Goal: Task Accomplishment & Management: Complete application form

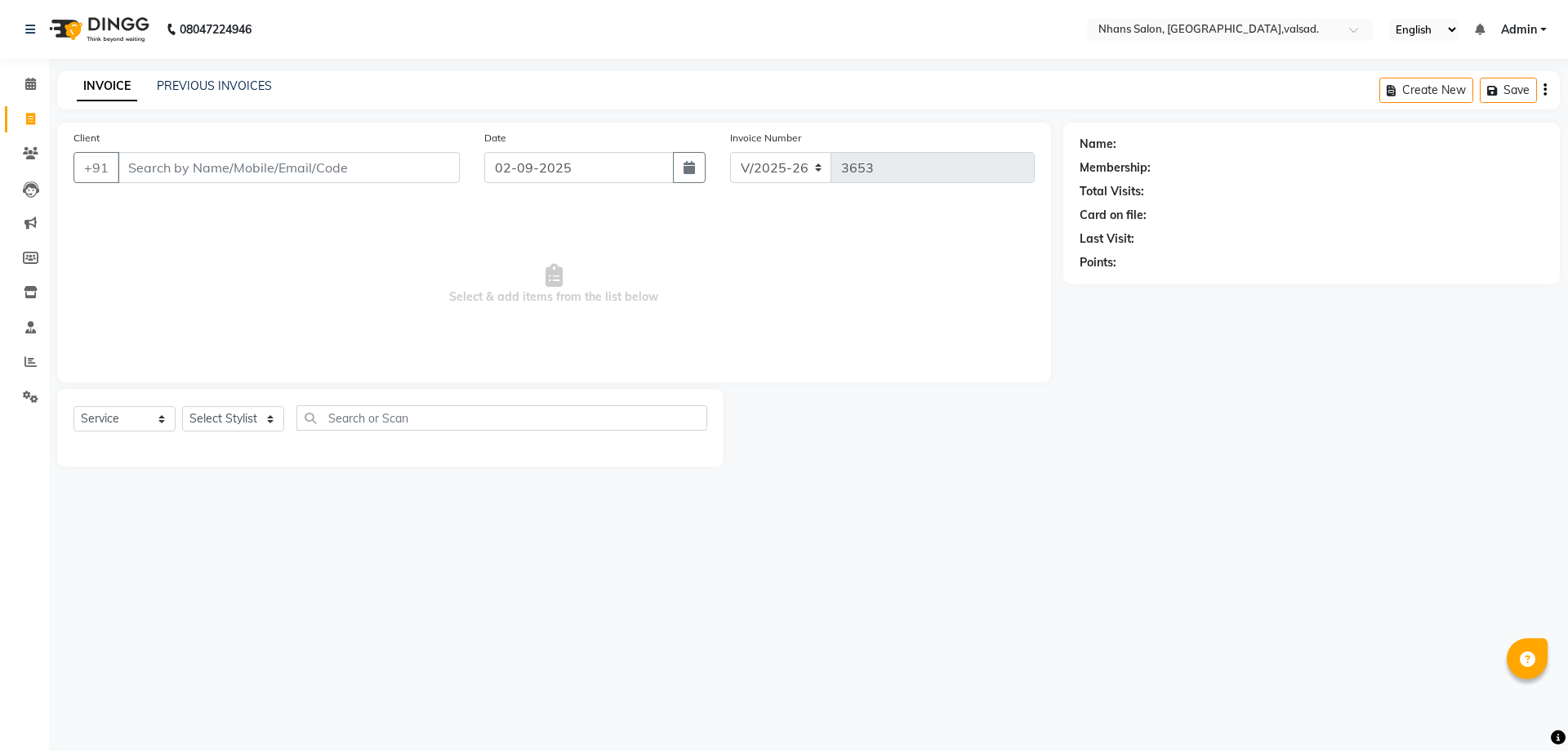
select select "3706"
select select "service"
click at [183, 157] on input "Client" at bounding box center [288, 167] width 342 height 31
click at [211, 422] on select "Select Stylist [PERSON_NAME] DIVYA [PERSON_NAME] [PERSON_NAME] MEET OWAIS PALAK…" at bounding box center [233, 419] width 102 height 26
select select "17454"
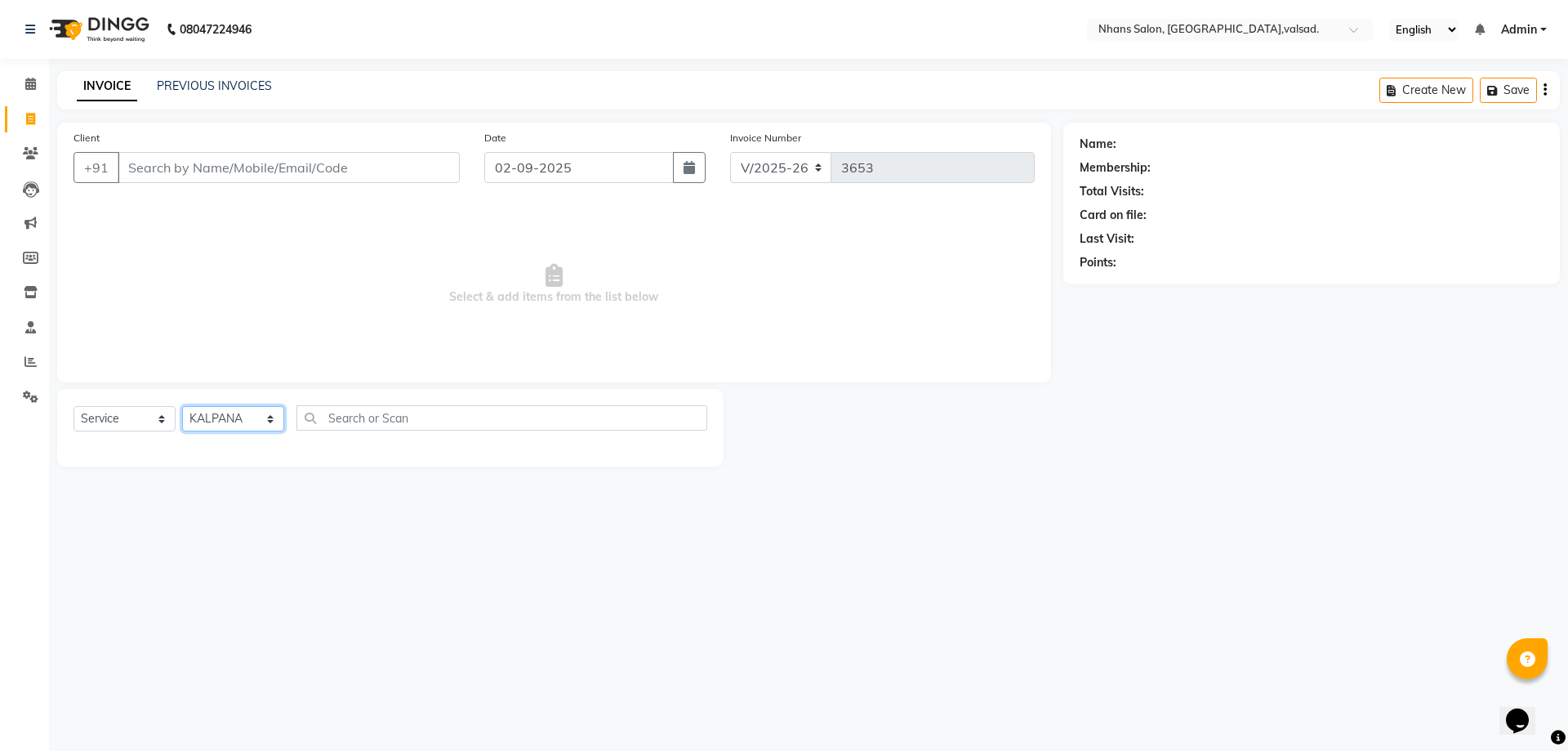
click at [182, 406] on select "Select Stylist [PERSON_NAME] DIVYA [PERSON_NAME] [PERSON_NAME] MEET OWAIS PALAK…" at bounding box center [233, 419] width 102 height 26
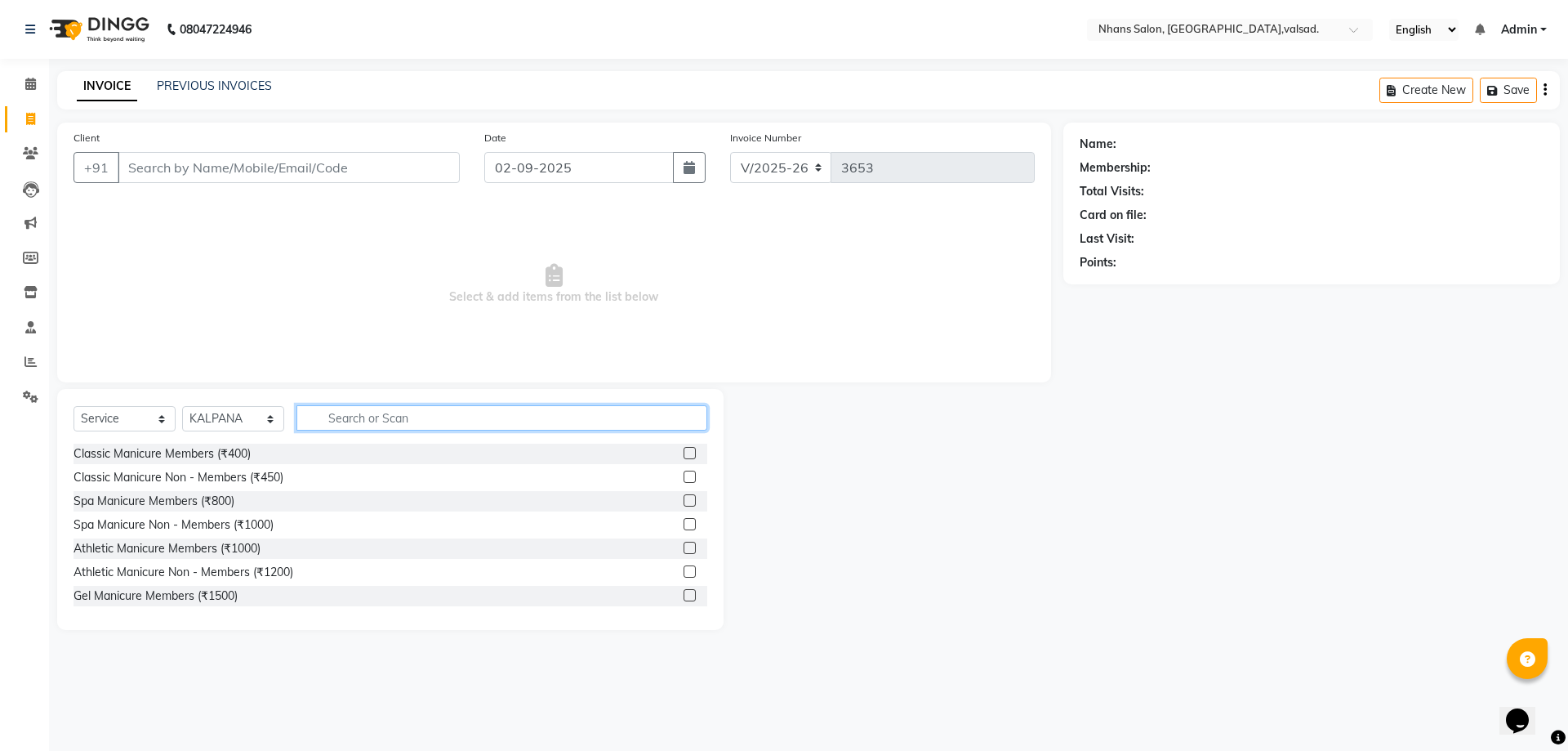
click at [389, 429] on input "text" at bounding box center [502, 418] width 411 height 26
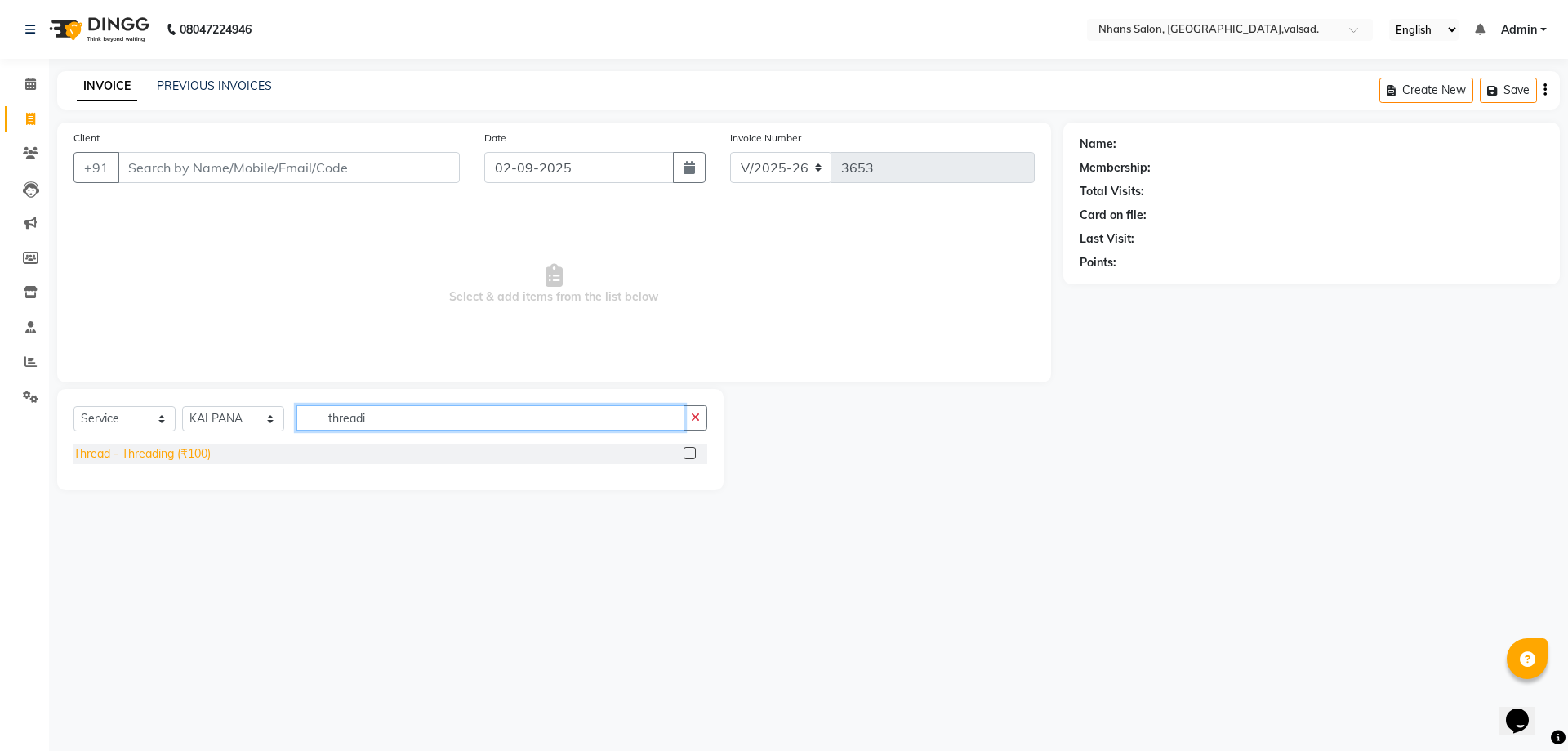
type input "threadi"
click at [198, 458] on div "Thread - Threading (₹100)" at bounding box center [141, 453] width 137 height 17
checkbox input "false"
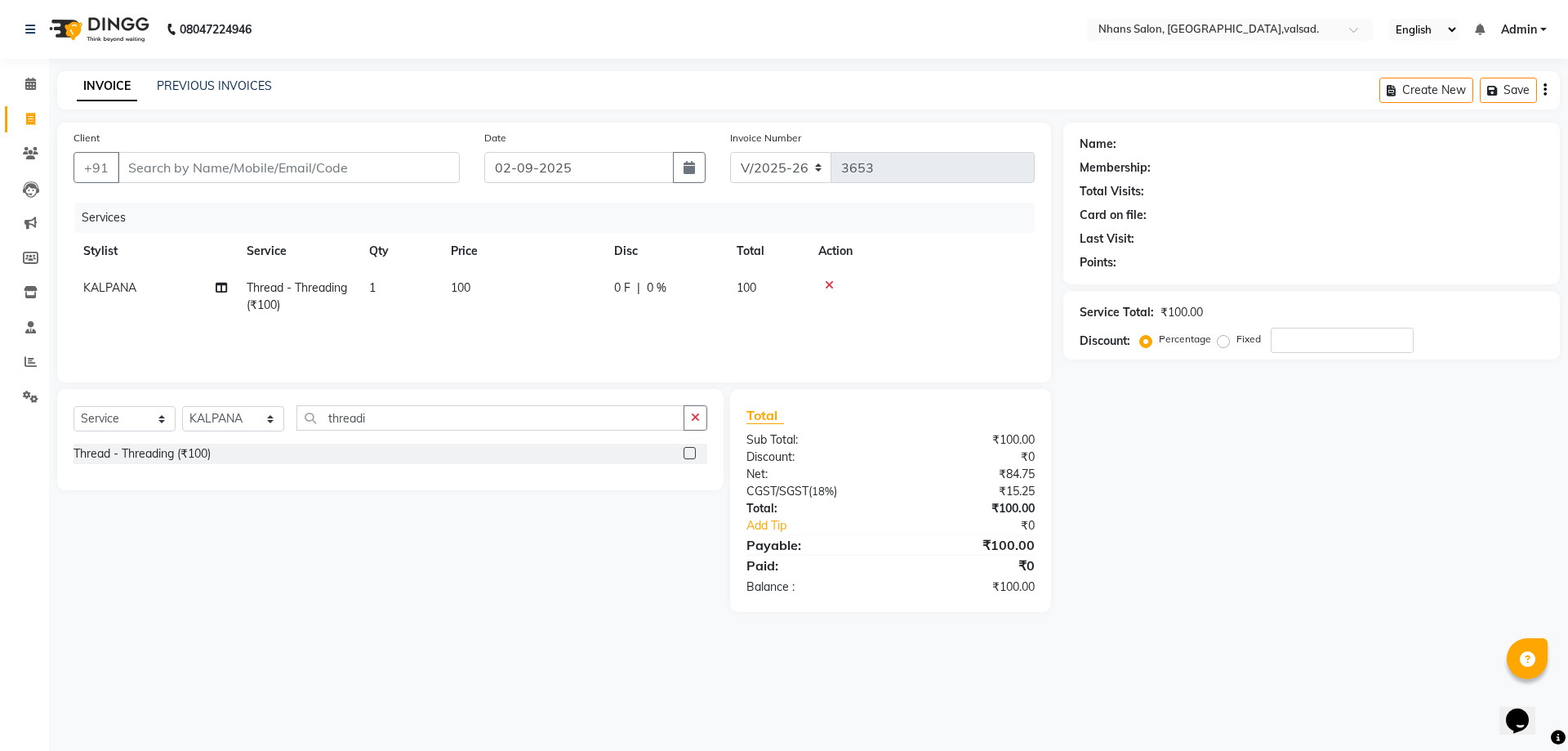
click at [456, 262] on th "Price" at bounding box center [522, 252] width 163 height 37
click at [477, 296] on td "100" at bounding box center [522, 296] width 163 height 54
select select "17454"
click at [549, 290] on input "100" at bounding box center [599, 292] width 144 height 26
type input "140"
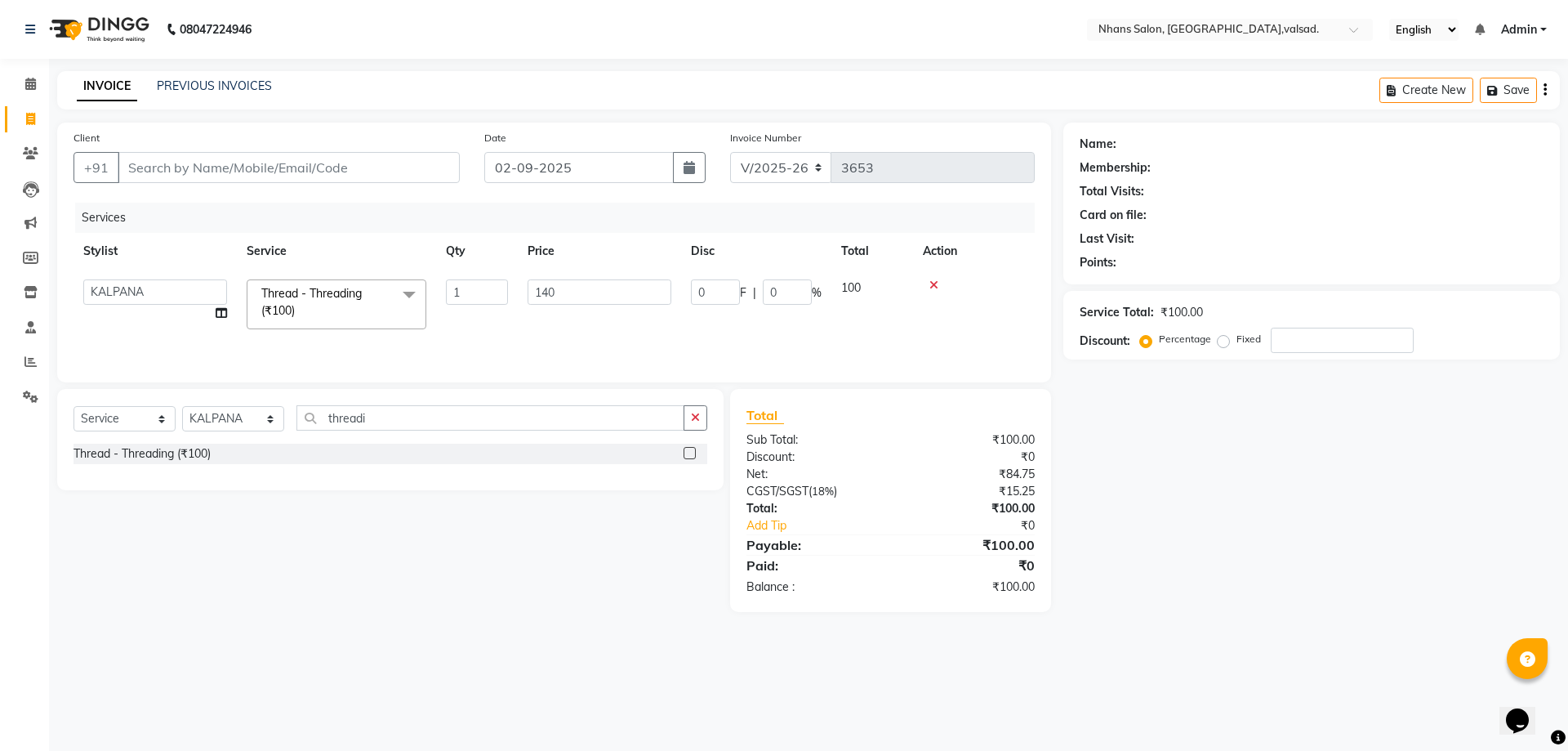
click at [329, 185] on div "Client +91" at bounding box center [266, 163] width 411 height 67
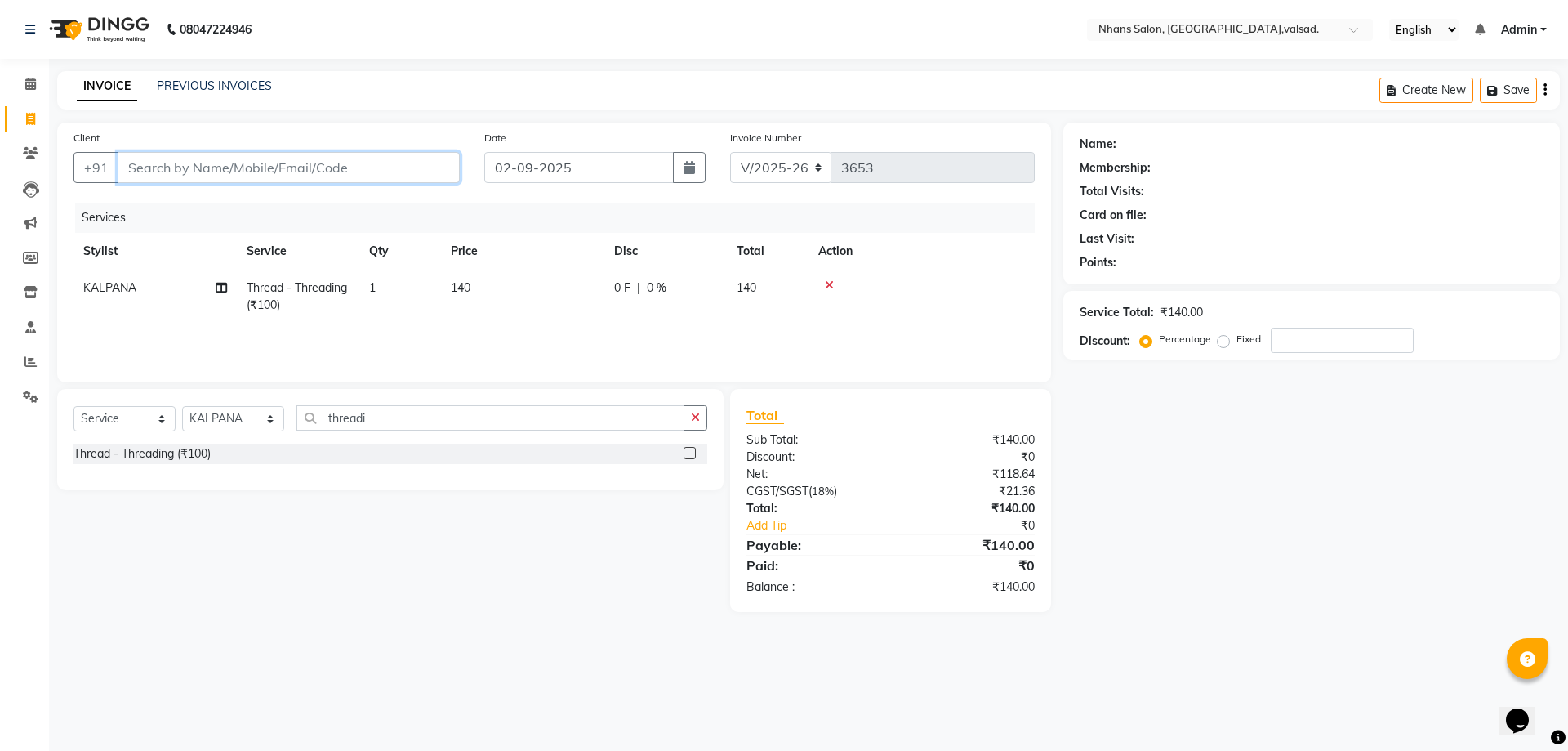
click at [330, 180] on input "Client" at bounding box center [288, 167] width 342 height 31
type input "9"
type input "0"
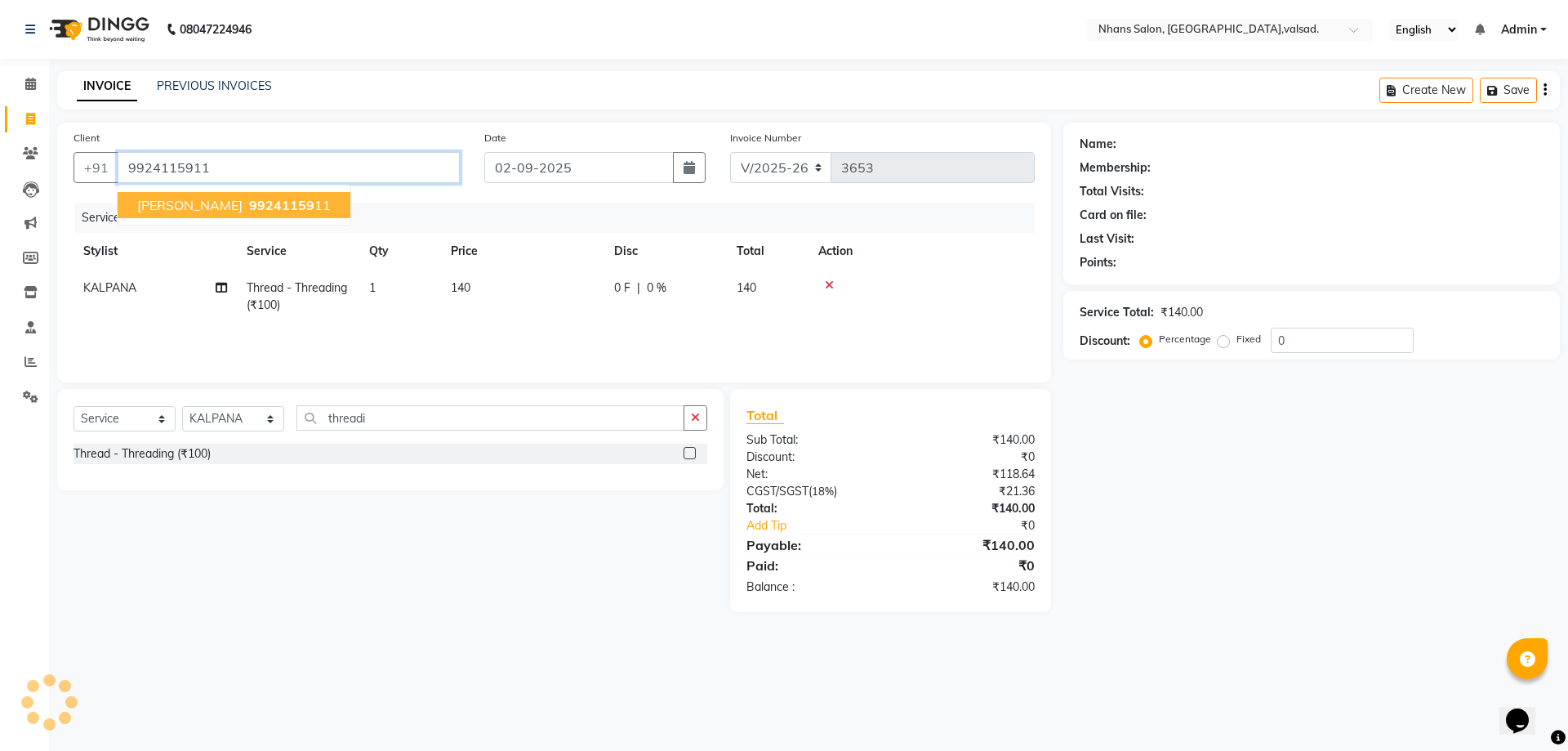
type input "9924115911"
select select "1: Object"
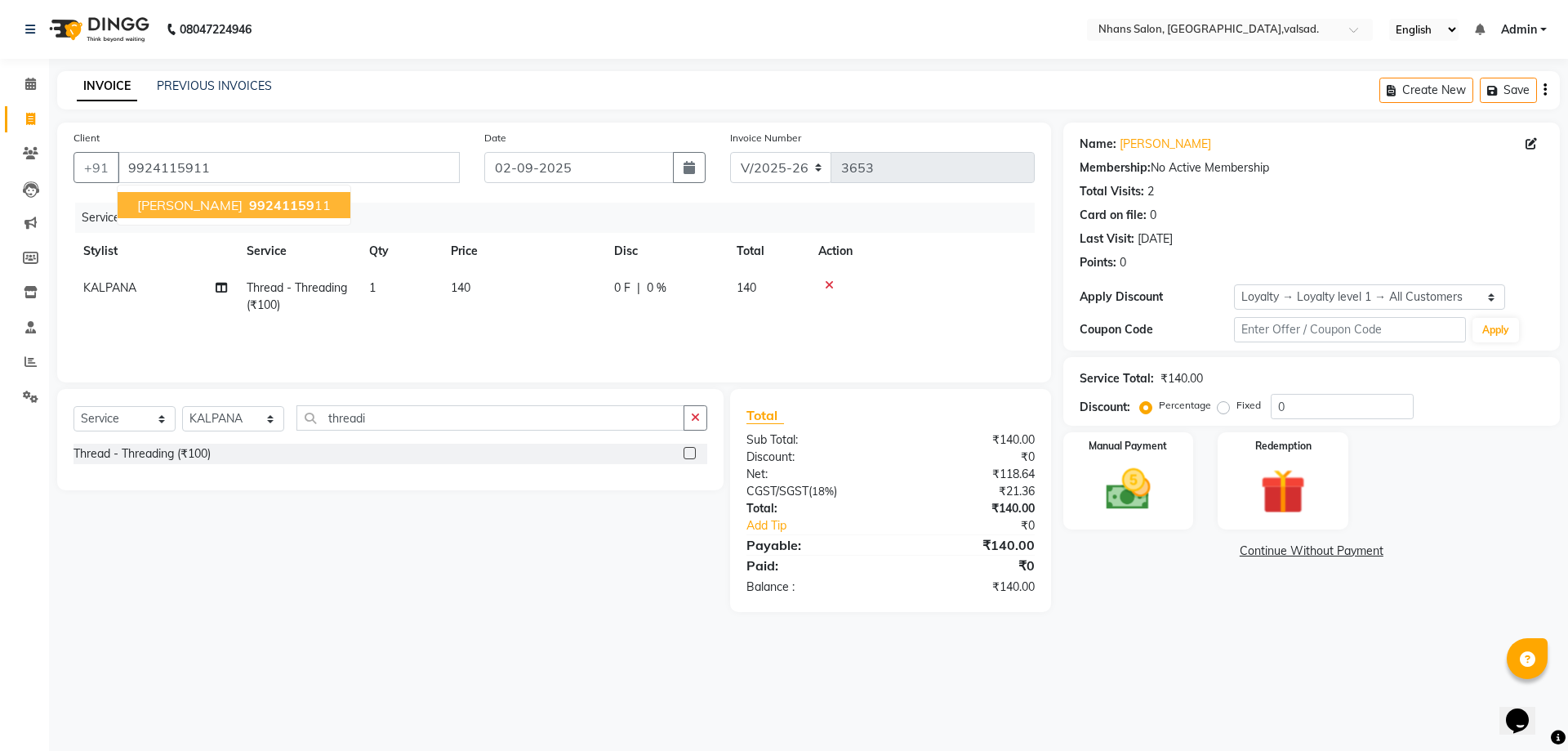
click at [249, 201] on span "99241159" at bounding box center [282, 205] width 65 height 16
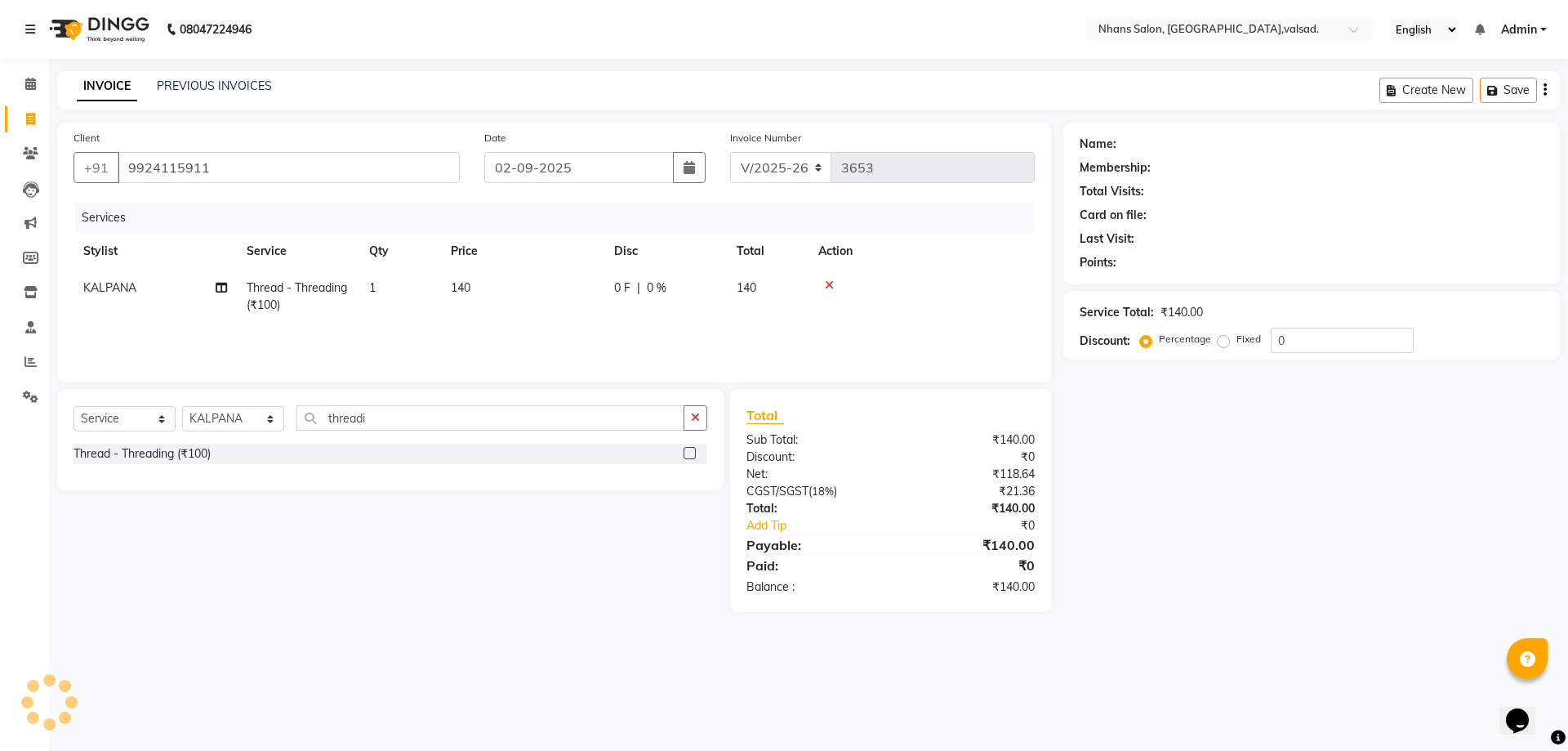
select select "1: Object"
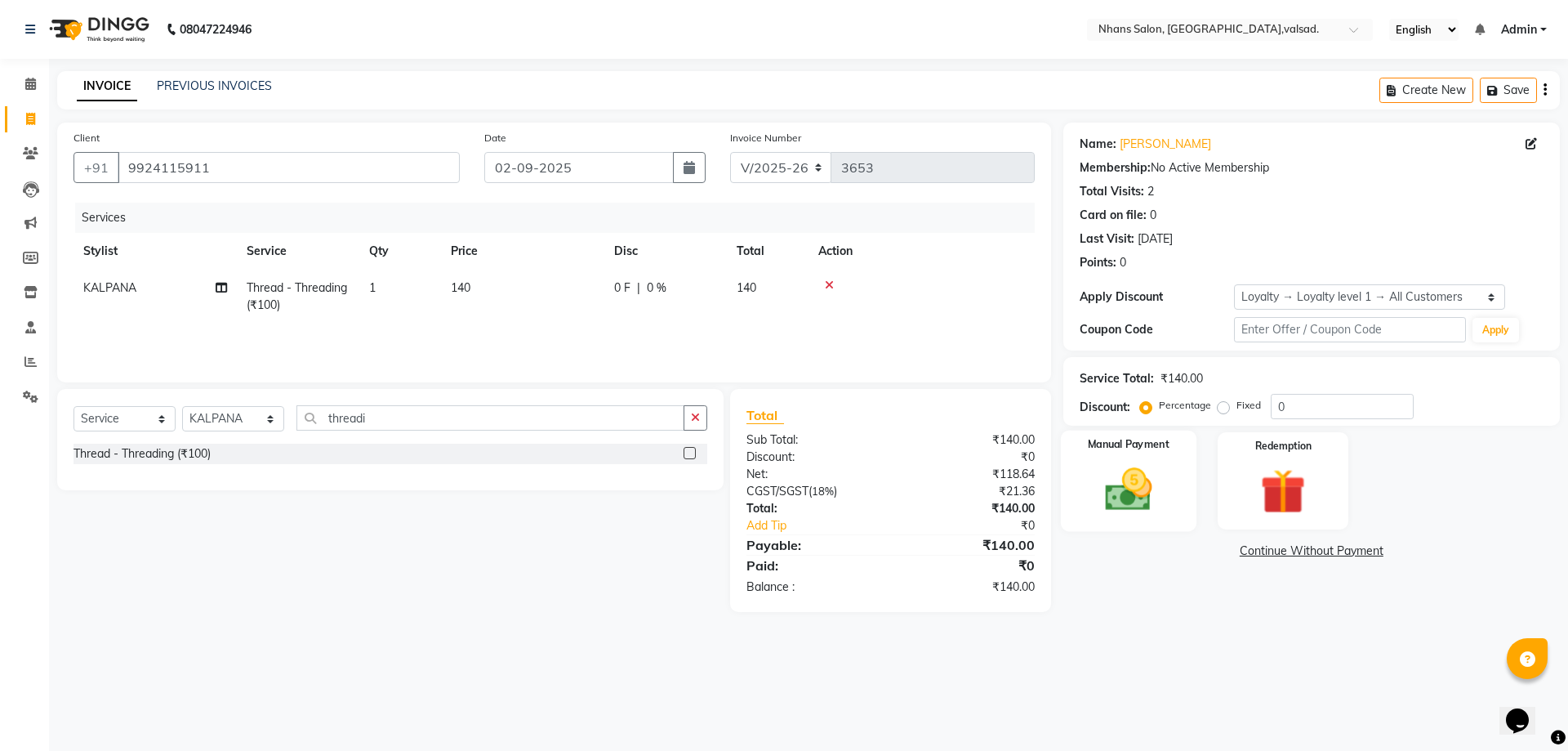
click at [1146, 503] on img at bounding box center [1128, 489] width 76 height 54
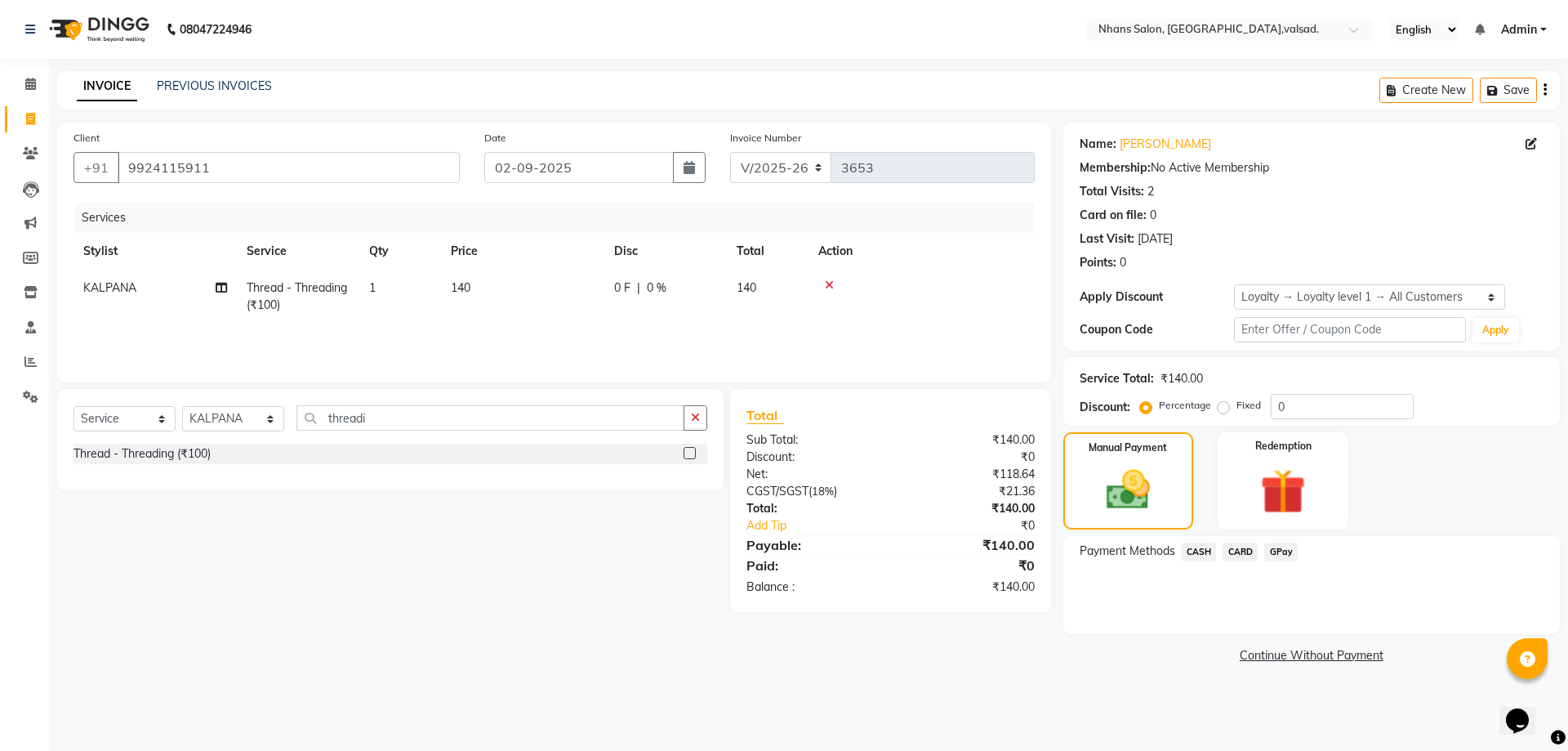
click at [1258, 543] on div "GPay" at bounding box center [1277, 553] width 40 height 22
click at [1284, 546] on span "GPay" at bounding box center [1281, 551] width 34 height 19
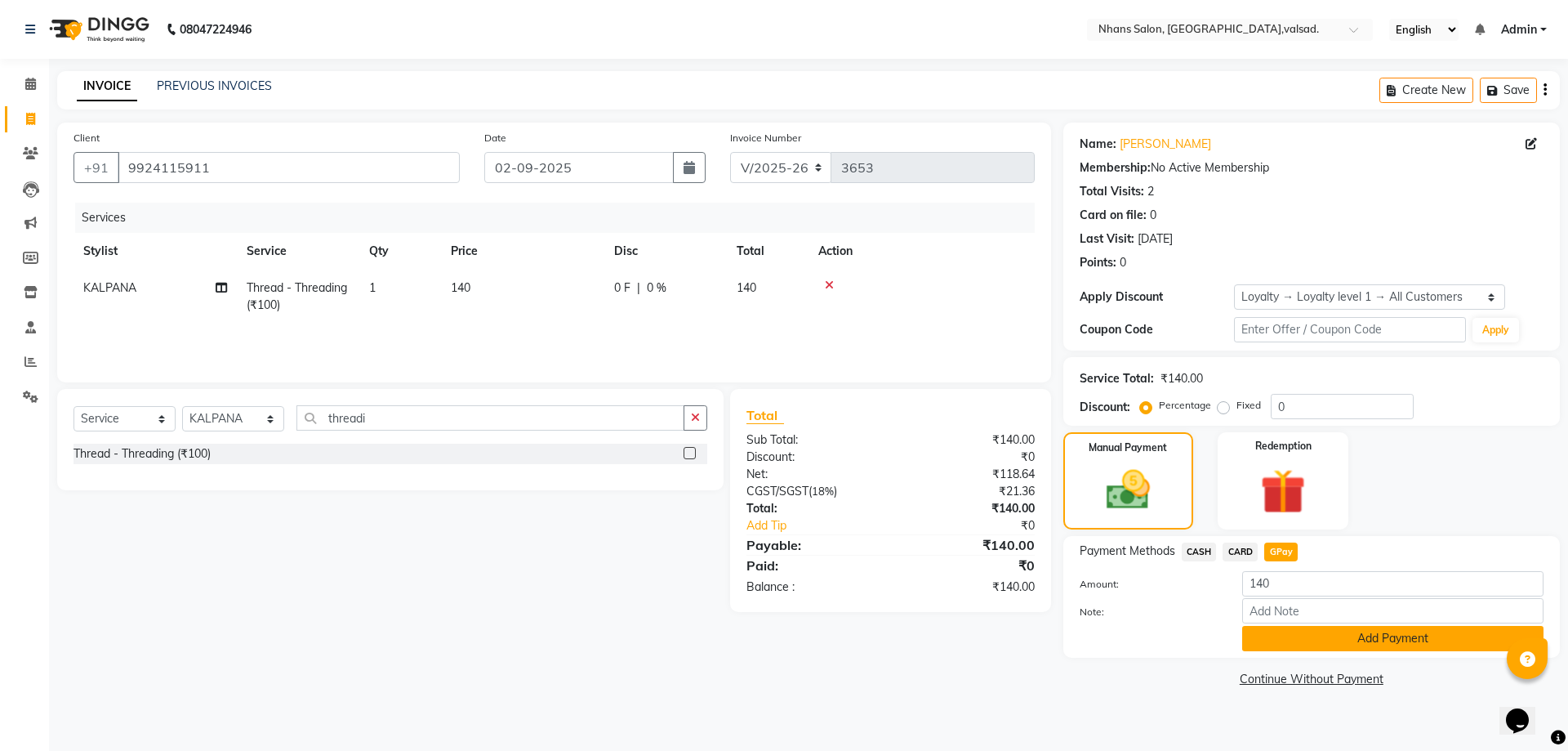
click at [1292, 636] on button "Add Payment" at bounding box center [1392, 638] width 301 height 26
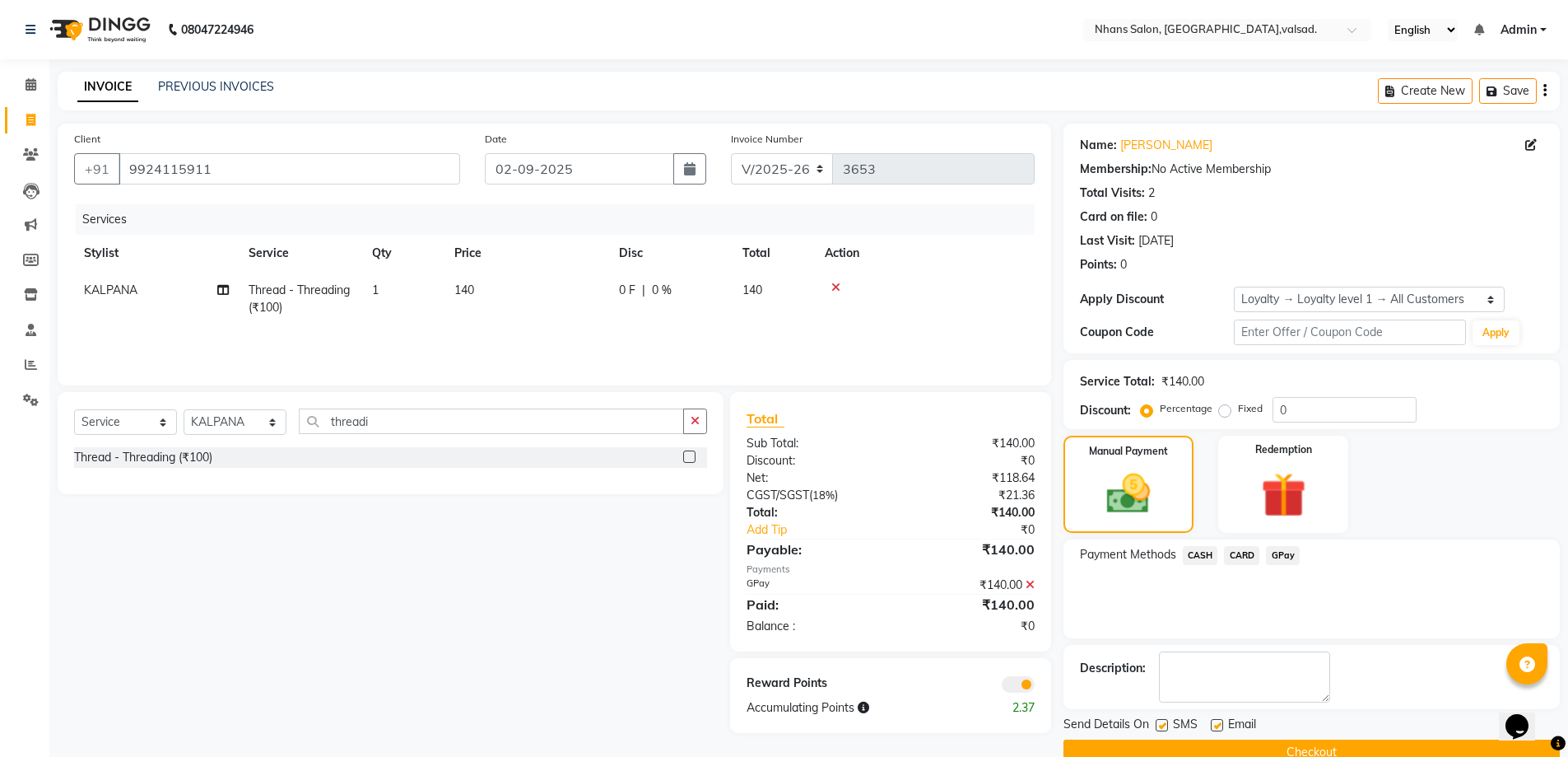
click at [1287, 547] on span "GPay" at bounding box center [1283, 555] width 34 height 19
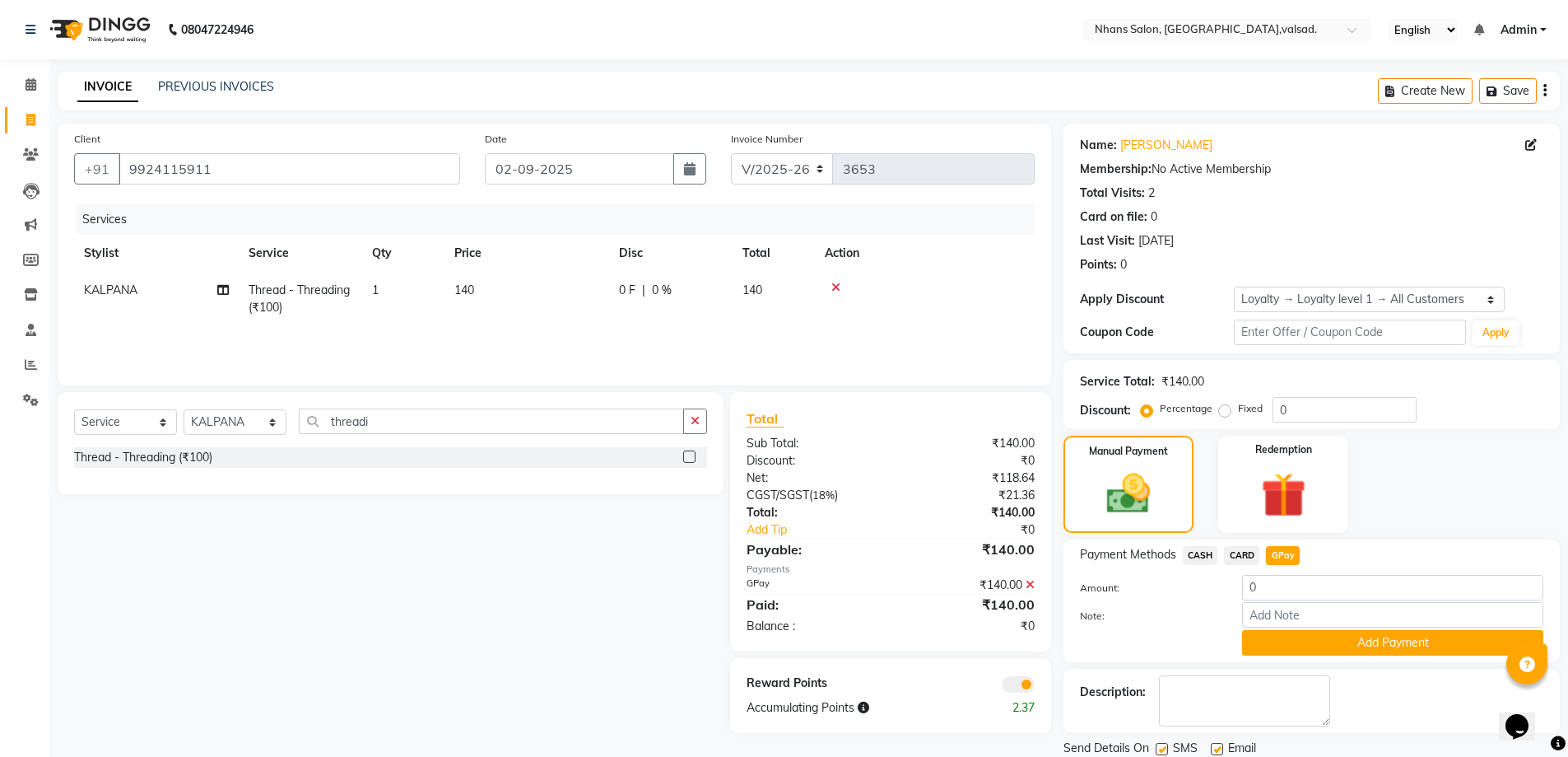
scroll to position [56, 0]
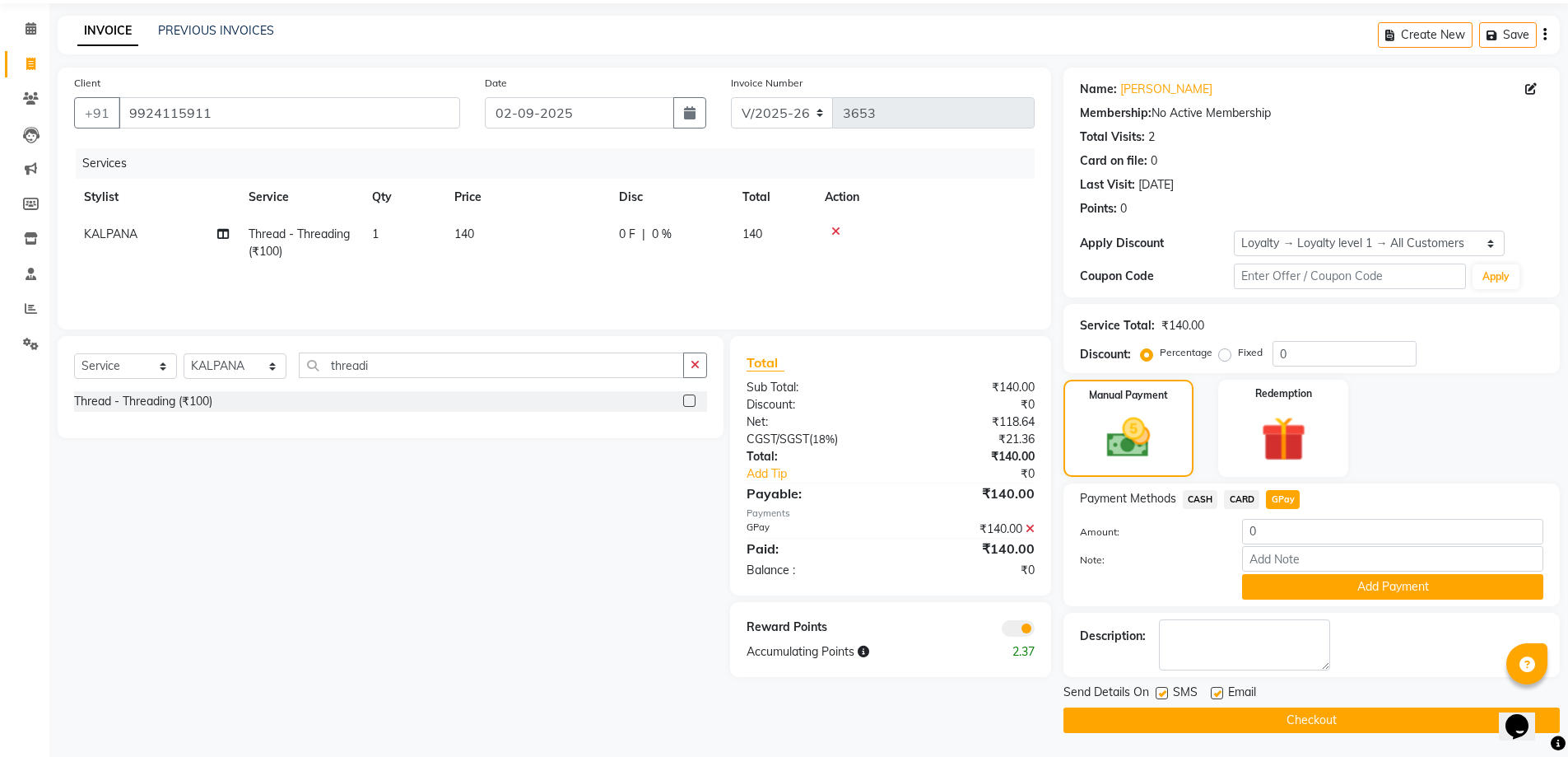
click at [1273, 712] on button "Checkout" at bounding box center [1312, 720] width 497 height 26
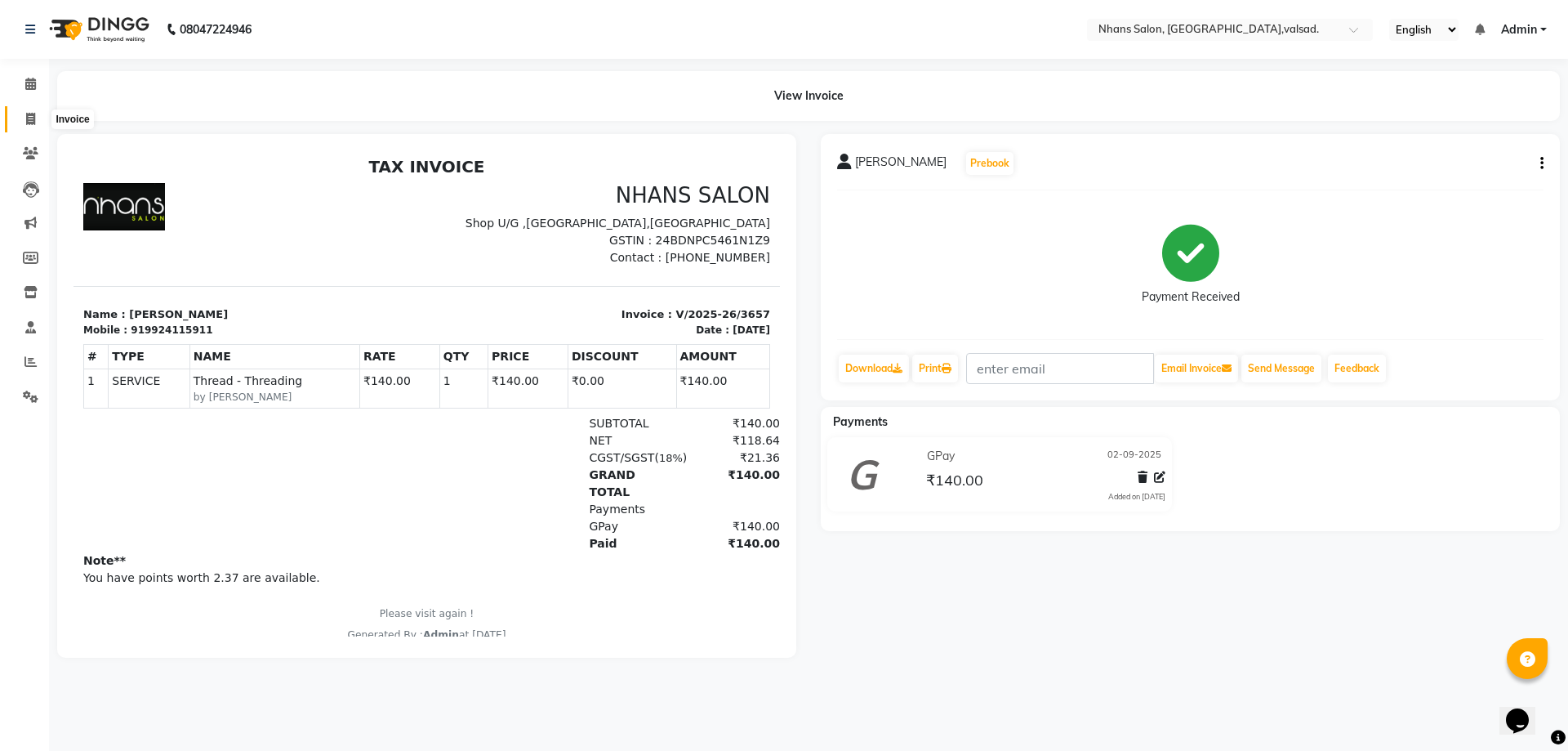
click at [19, 119] on span at bounding box center [30, 119] width 28 height 19
select select "service"
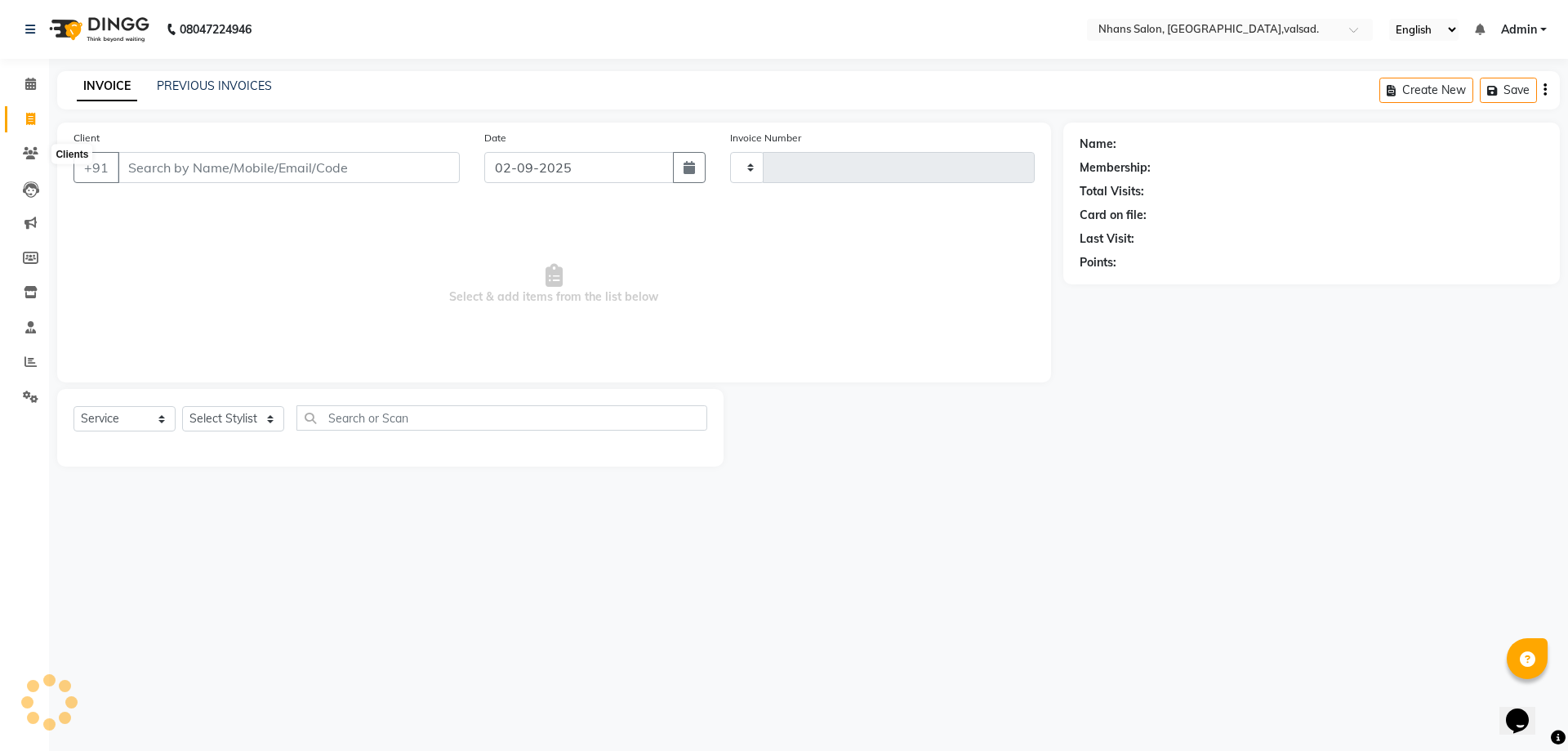
type input "3658"
select select "3706"
click at [215, 407] on select "Select Stylist" at bounding box center [233, 419] width 102 height 26
click at [222, 417] on select "Select Stylist" at bounding box center [233, 419] width 102 height 26
click at [222, 417] on select "Select Stylist [PERSON_NAME] DIVYA [PERSON_NAME] [PERSON_NAME] MEET OWAIS PALAK…" at bounding box center [233, 419] width 102 height 26
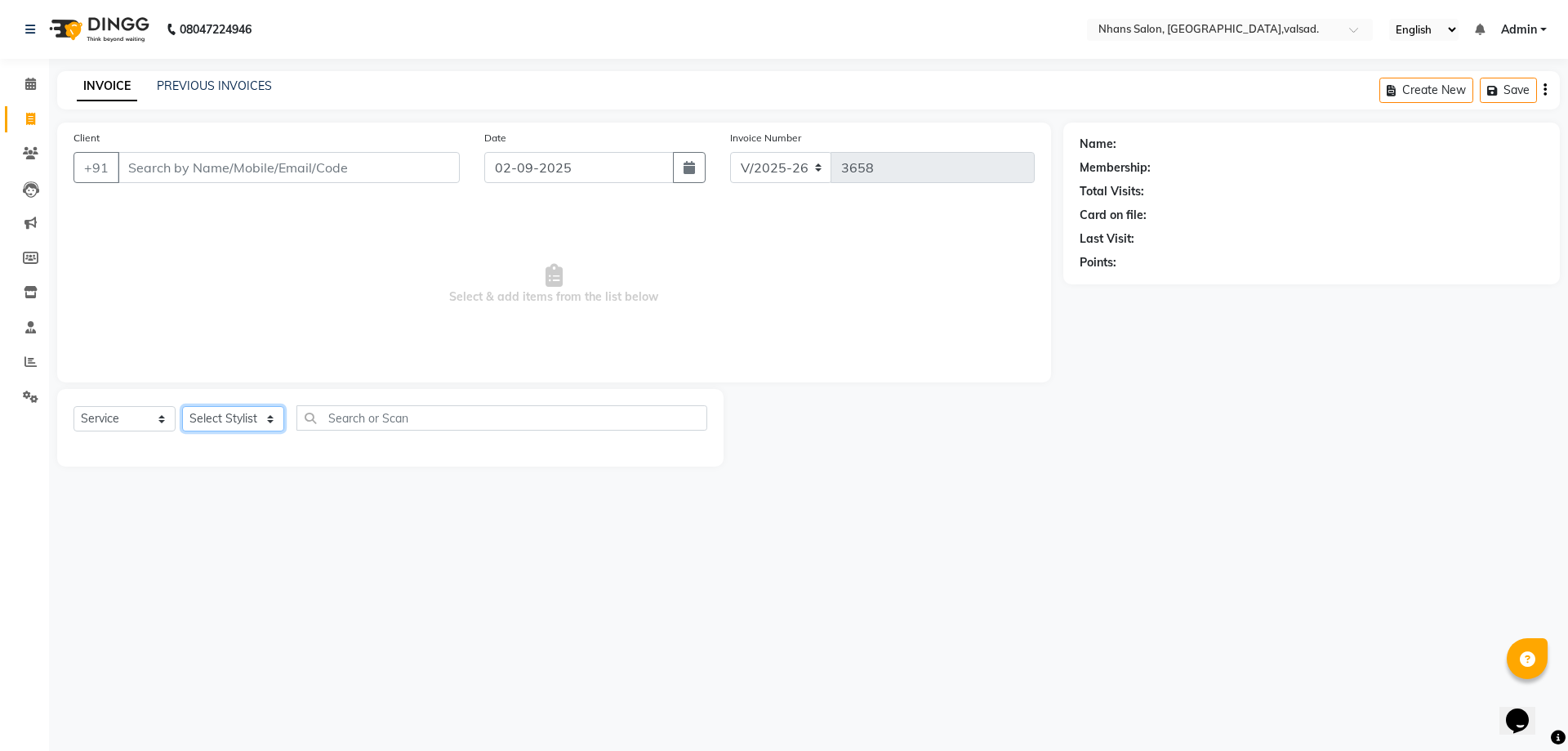
select select "78123"
click at [182, 406] on select "Select Stylist [PERSON_NAME] DIVYA [PERSON_NAME] [PERSON_NAME] MEET OWAIS PALAK…" at bounding box center [233, 419] width 102 height 26
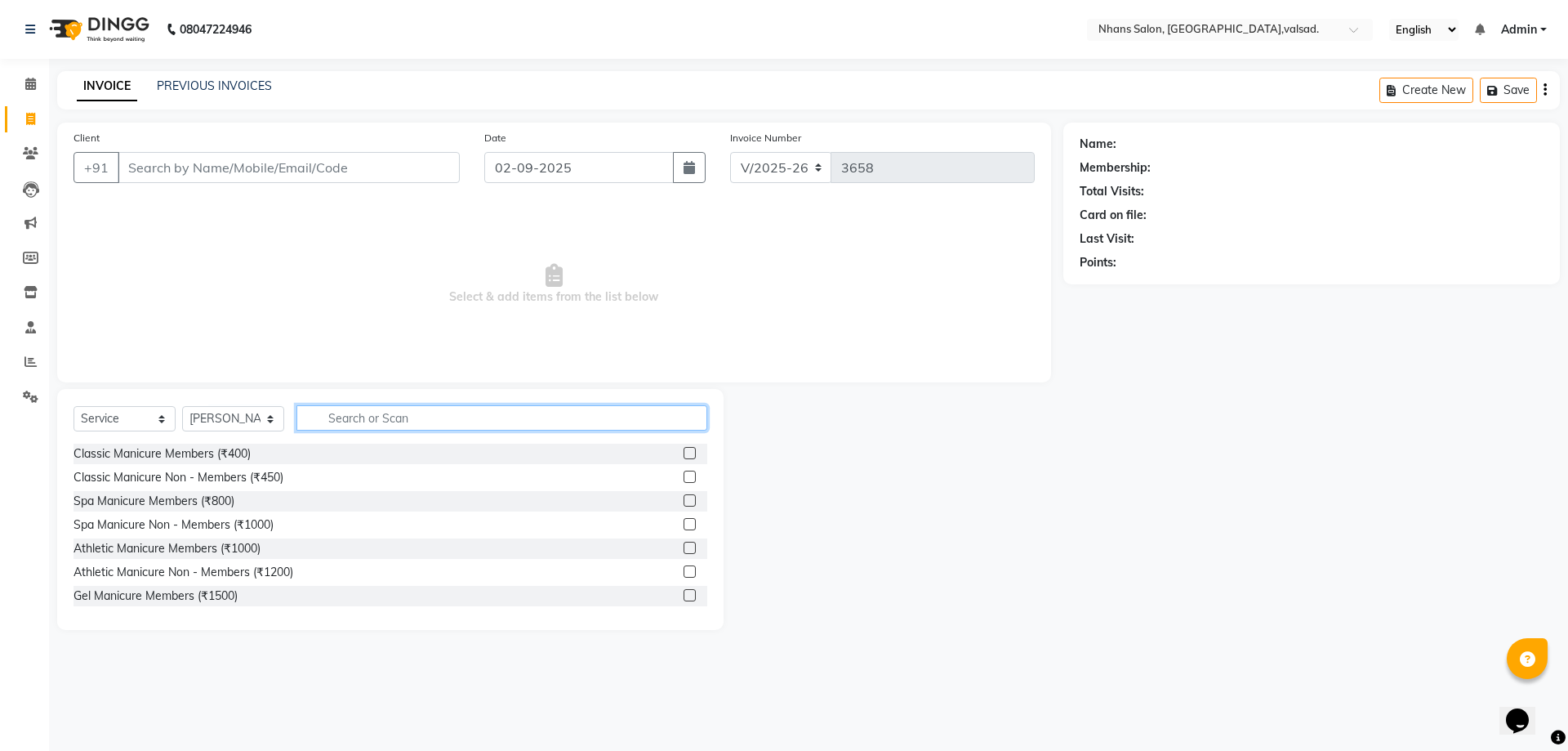
click at [360, 429] on input "text" at bounding box center [502, 418] width 411 height 26
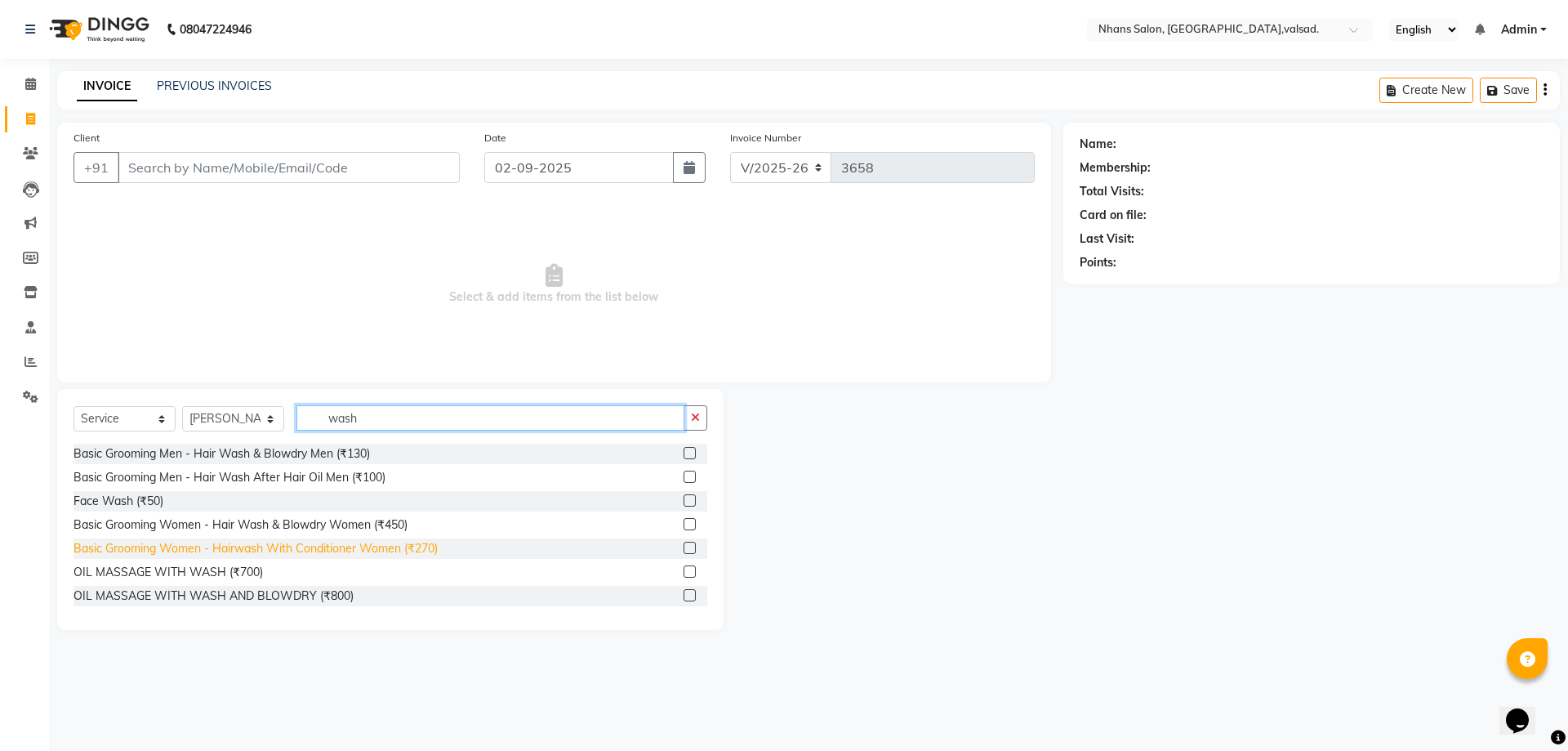
type input "wash"
click at [374, 550] on div "Basic Grooming Women - Hairwash With Conditioner Women (₹270)" at bounding box center [255, 548] width 364 height 17
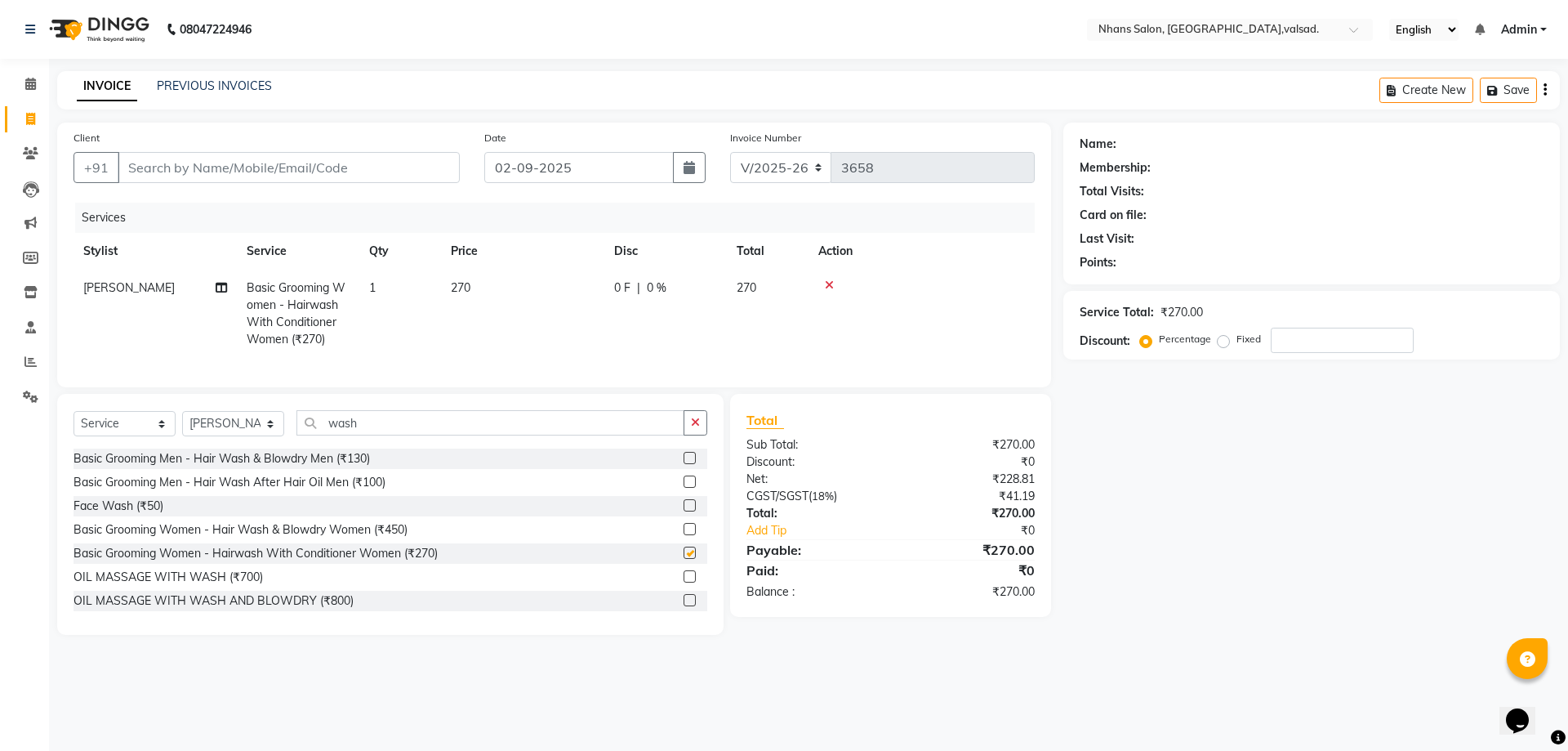
checkbox input "false"
click at [235, 436] on select "Select Stylist [PERSON_NAME] DIVYA [PERSON_NAME] [PERSON_NAME] MEET OWAIS PALAK…" at bounding box center [233, 423] width 102 height 26
select select "21606"
click at [182, 423] on select "Select Stylist [PERSON_NAME] DIVYA [PERSON_NAME] [PERSON_NAME] MEET OWAIS PALAK…" at bounding box center [233, 423] width 102 height 26
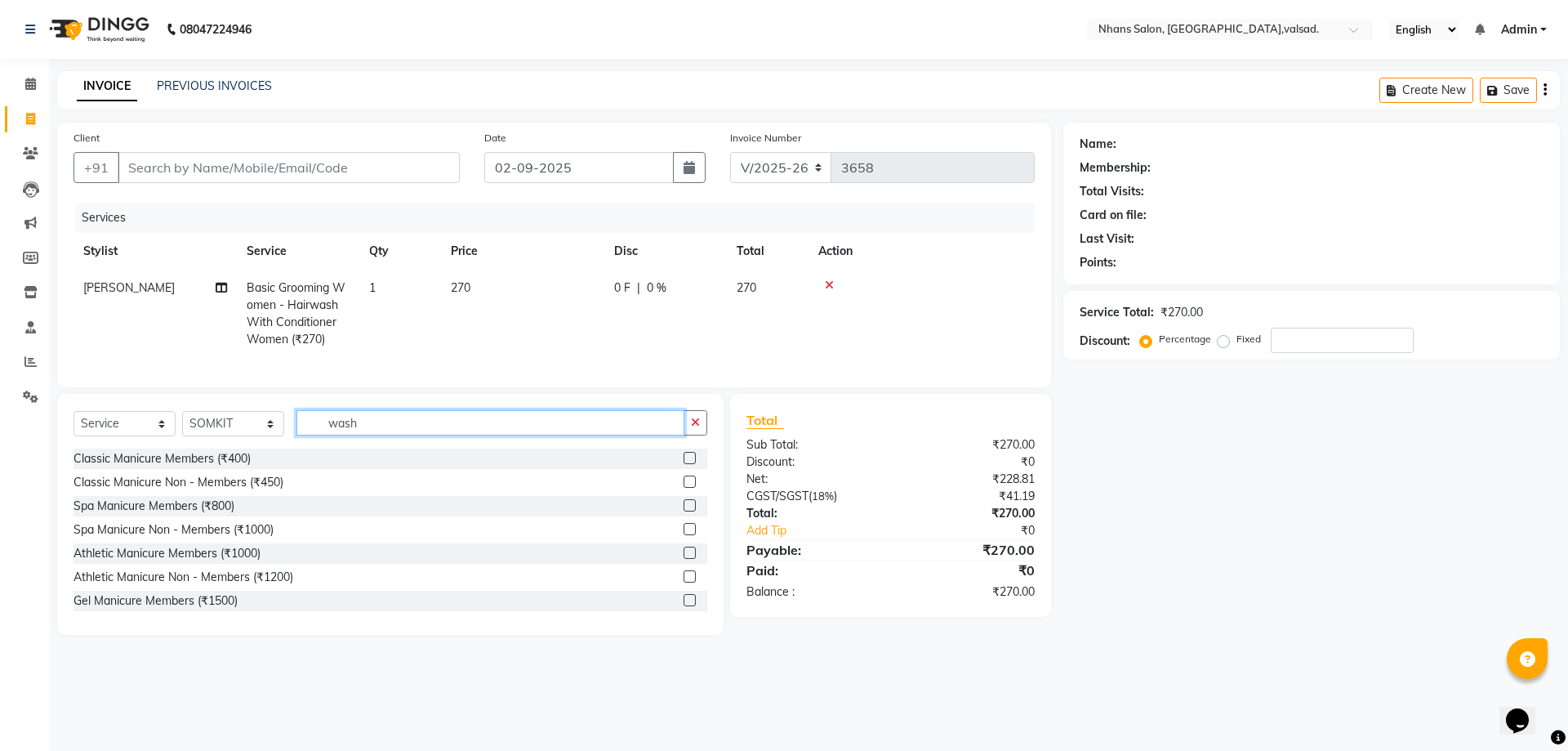
drag, startPoint x: 375, startPoint y: 439, endPoint x: 211, endPoint y: 436, distance: 164.0
click at [211, 436] on div "Select Service Product Membership Package Voucher Prepaid Gift Card Select Styl…" at bounding box center [390, 429] width 634 height 38
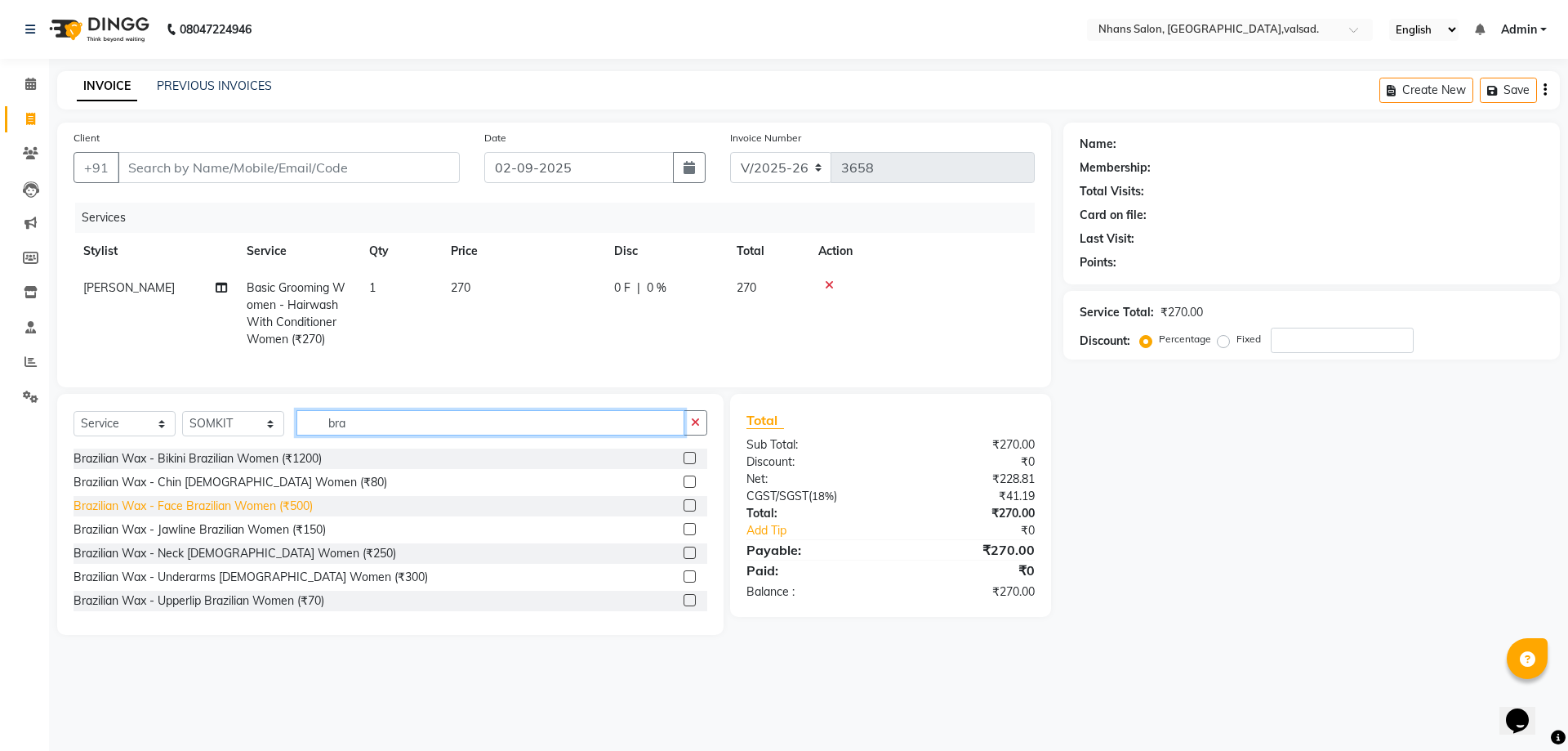
type input "bra"
click at [204, 515] on div "Brazilian Wax - Face Brazilian Women (₹500)" at bounding box center [193, 505] width 239 height 17
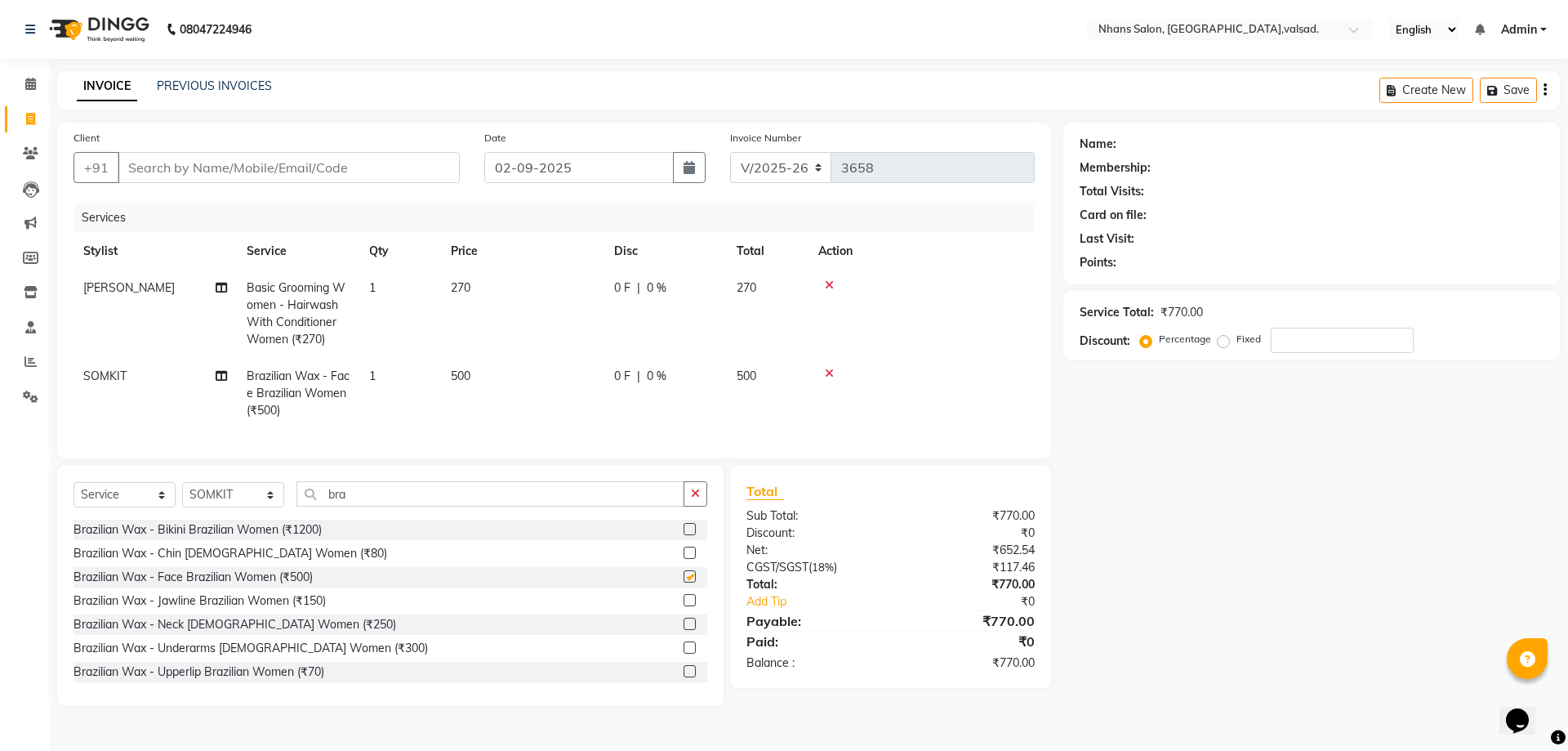
checkbox input "false"
click at [280, 173] on input "Client" at bounding box center [288, 167] width 342 height 31
click at [307, 166] on input "Client" at bounding box center [288, 167] width 342 height 31
type input "8"
type input "0"
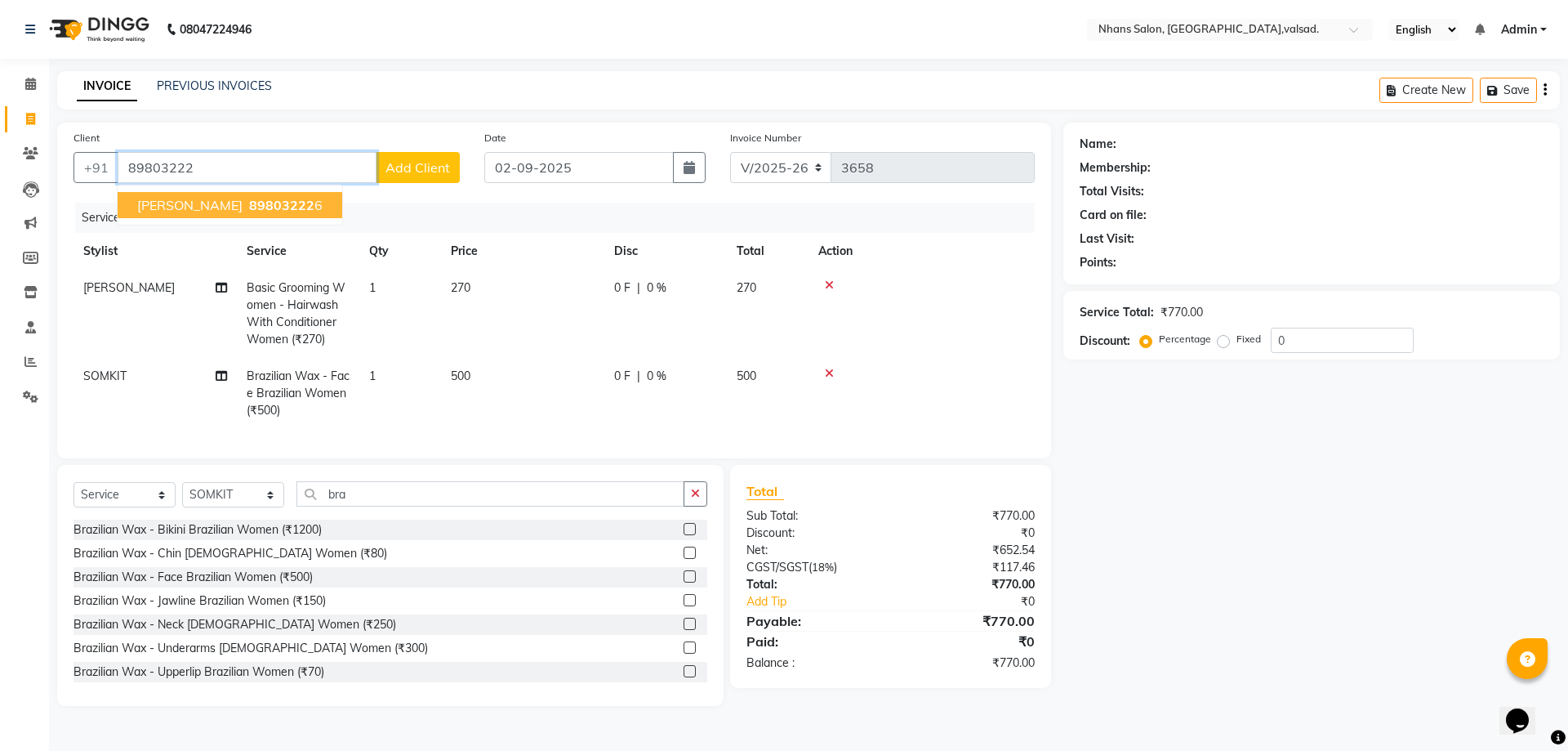
click at [249, 203] on span "89803222" at bounding box center [282, 205] width 65 height 16
type input "898032226"
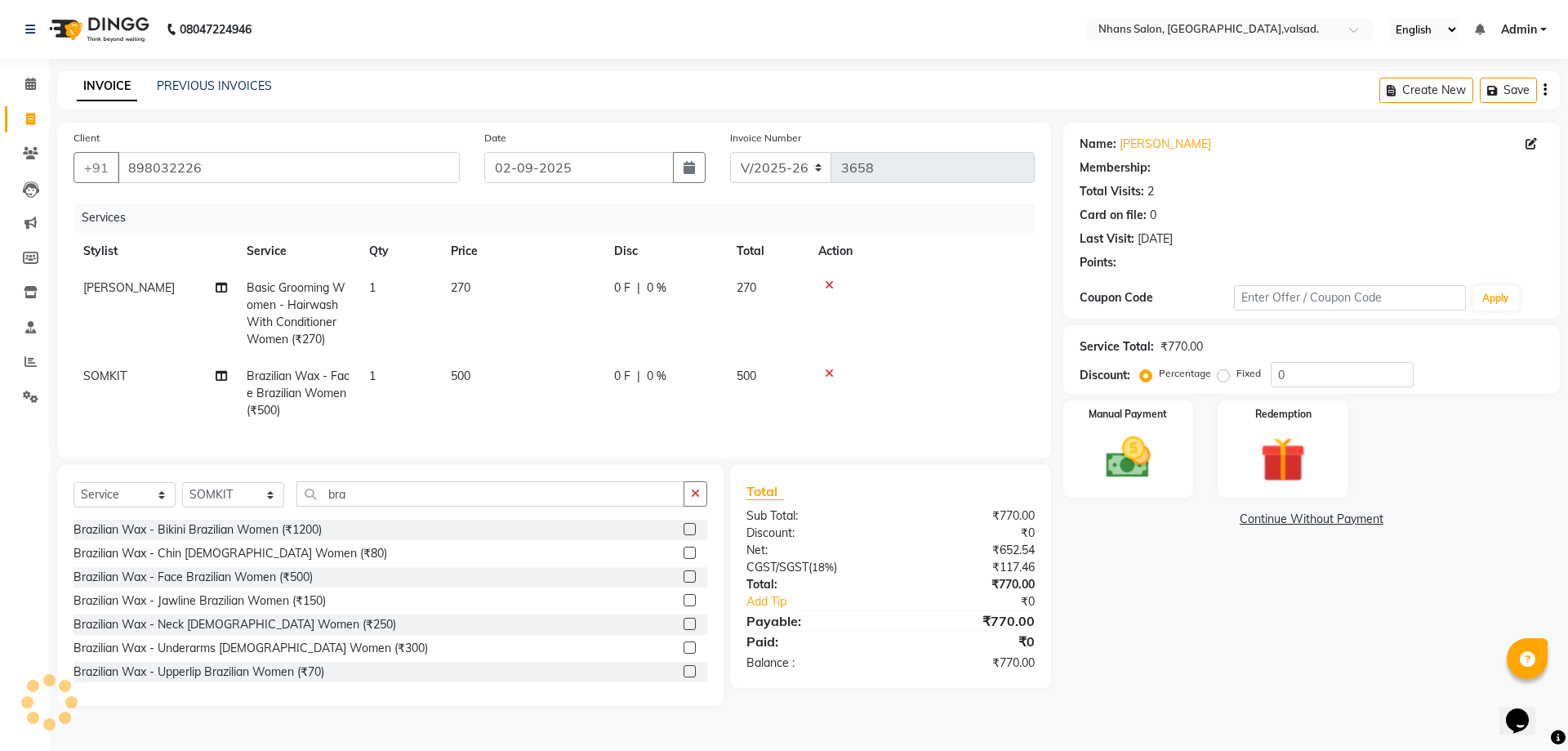
select select "1: Object"
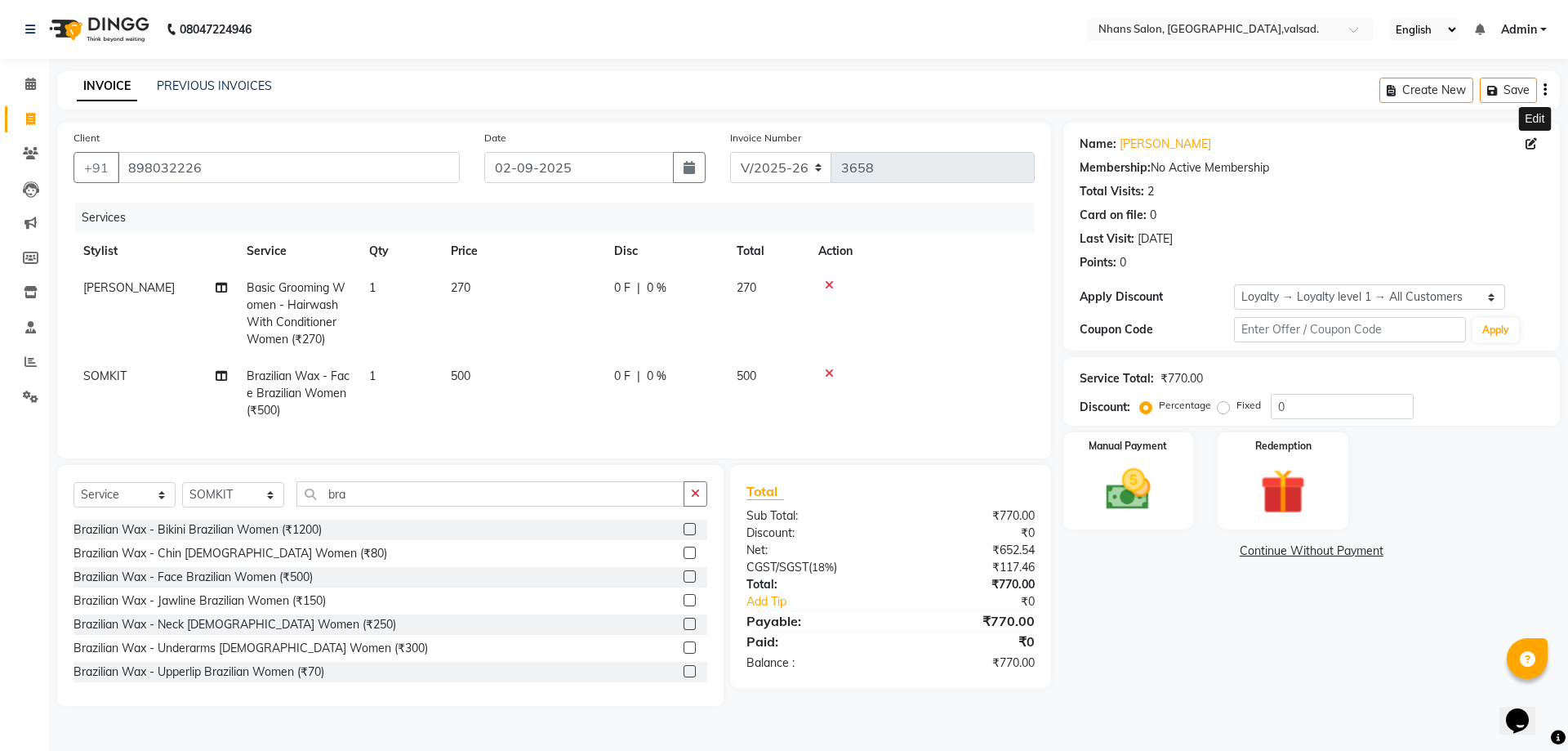
click at [1526, 142] on icon at bounding box center [1531, 143] width 11 height 11
select select "[DEMOGRAPHIC_DATA]"
select select
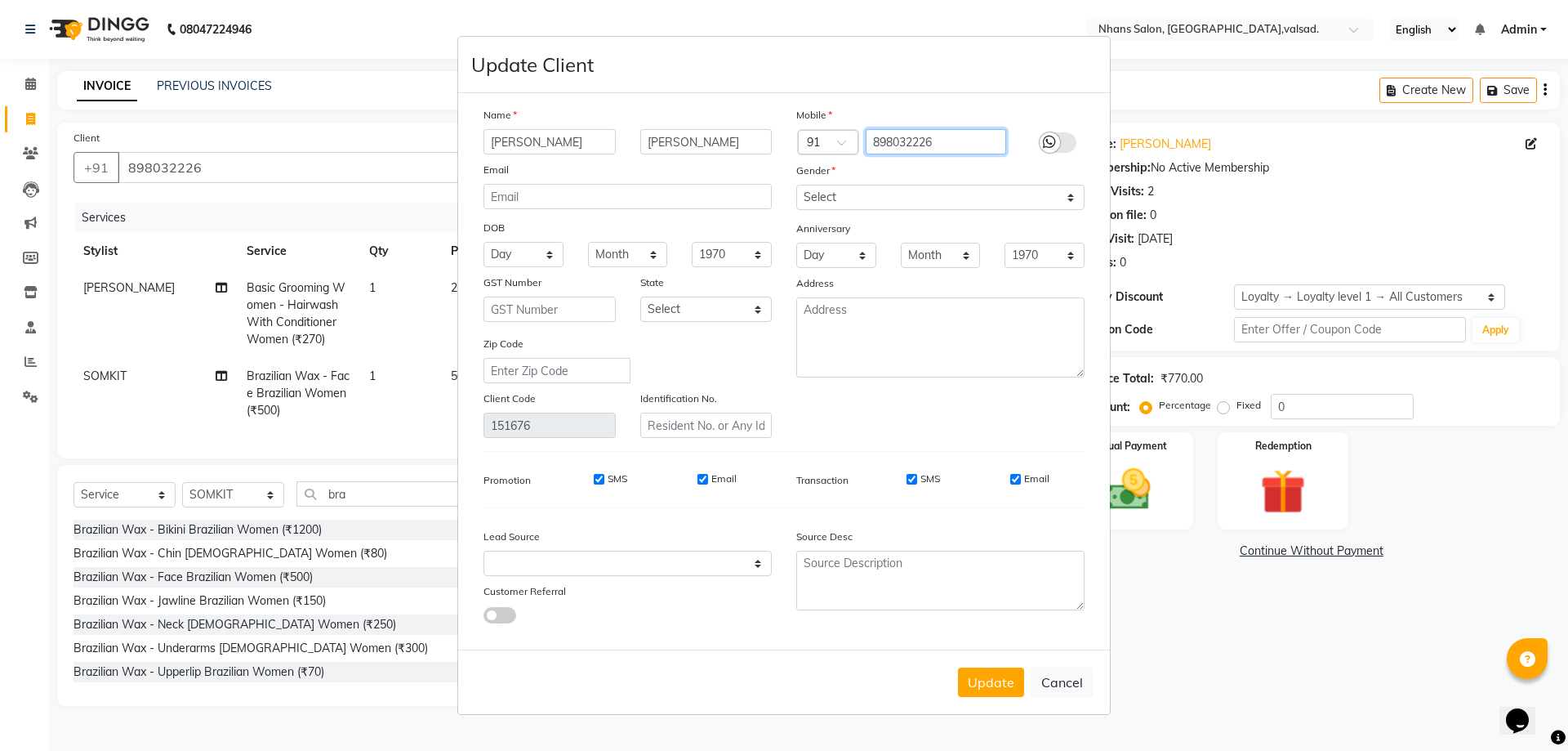
click at [945, 139] on input "898032226" at bounding box center [936, 141] width 141 height 26
type input "8980322268"
click at [978, 679] on button "Update" at bounding box center [991, 681] width 66 height 29
type input "8980322268"
select select
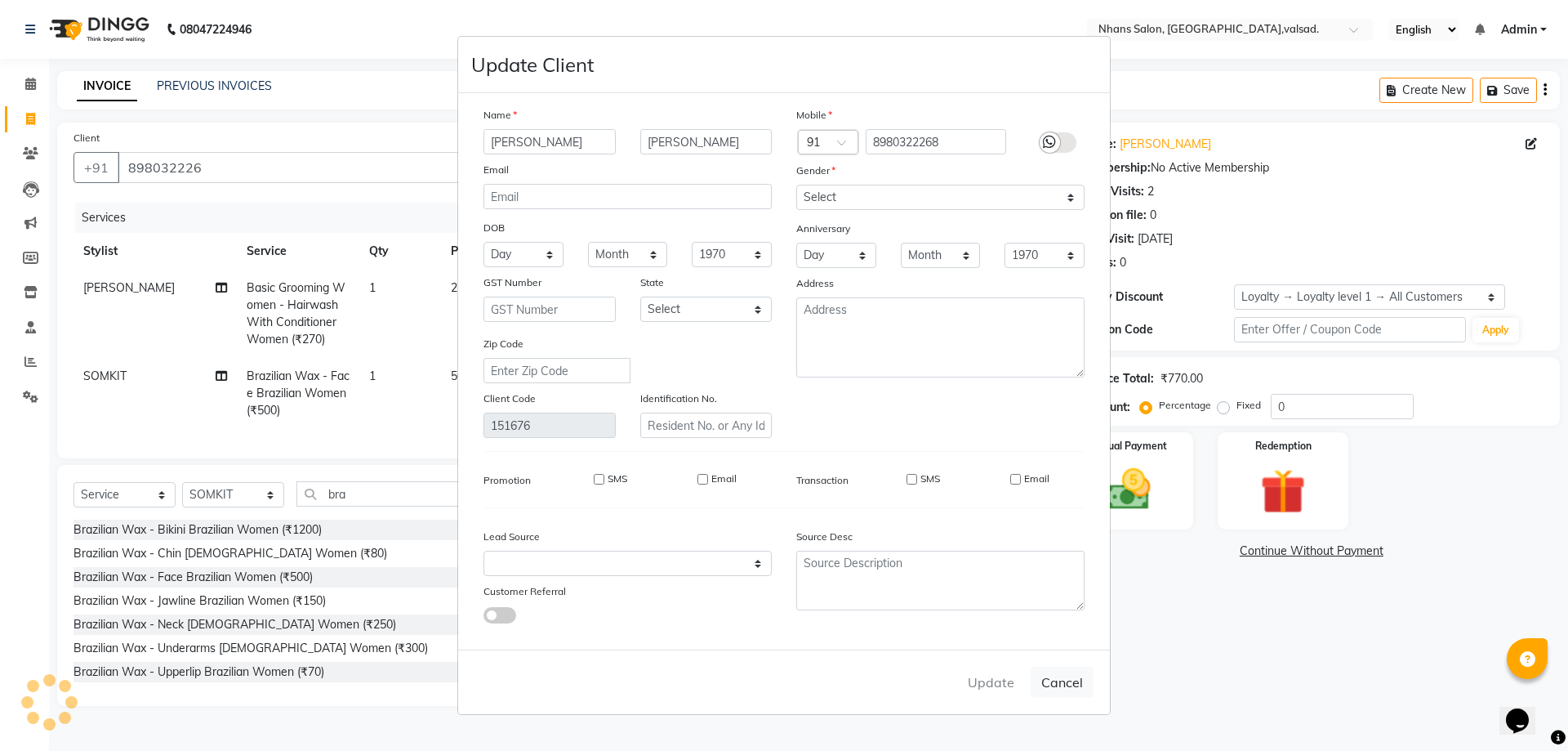
select select
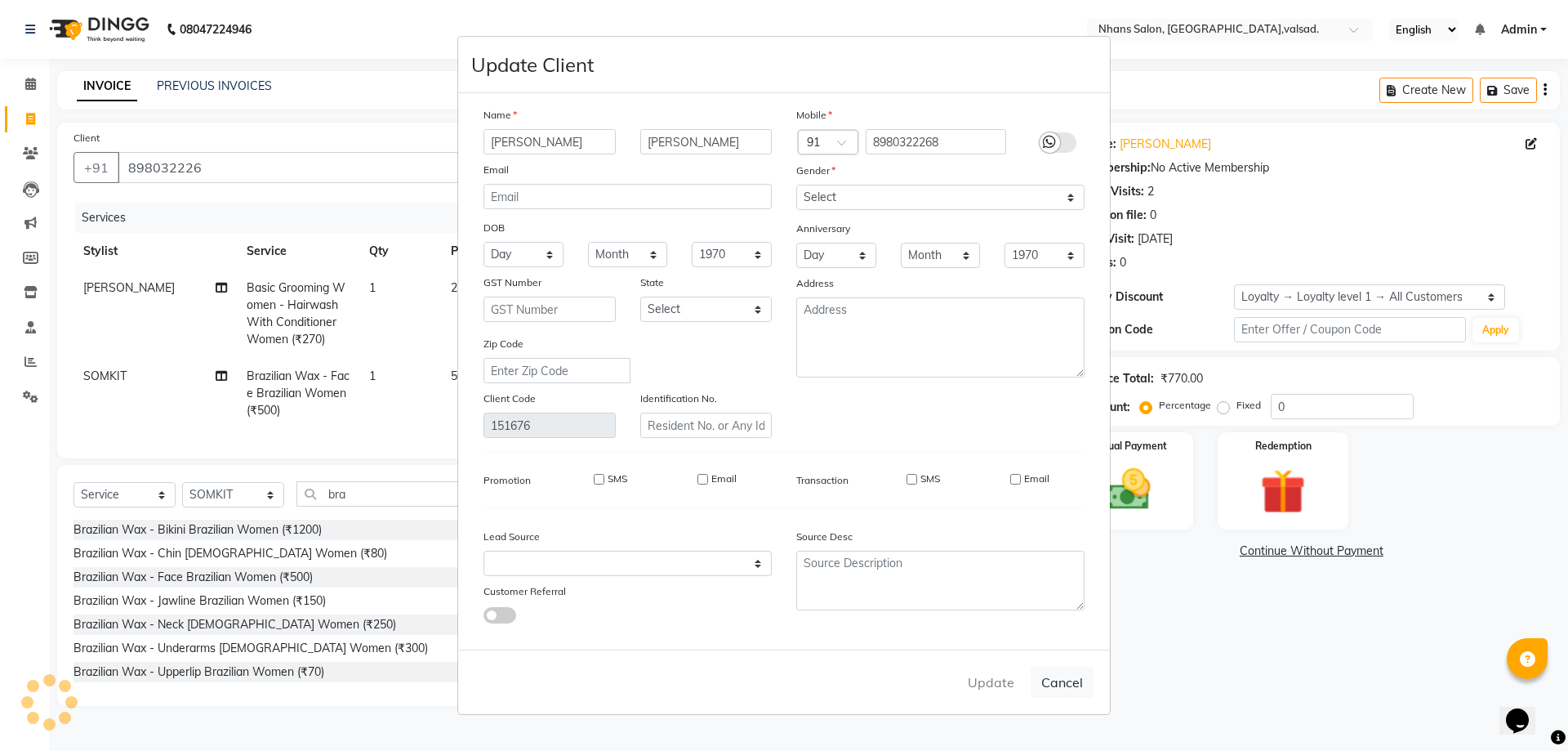
select select
checkbox input "false"
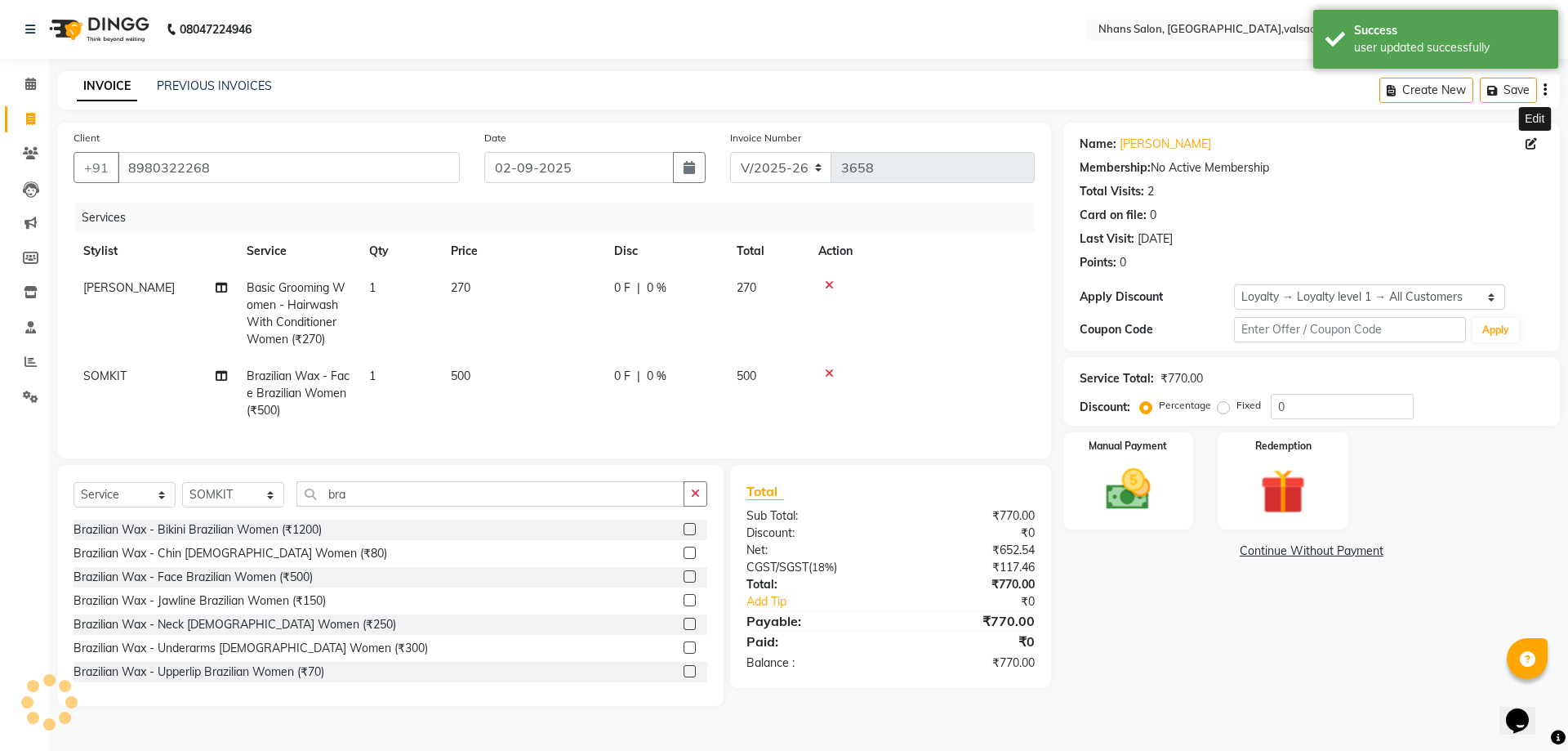
select select "1: Object"
click at [1117, 486] on img at bounding box center [1128, 489] width 76 height 54
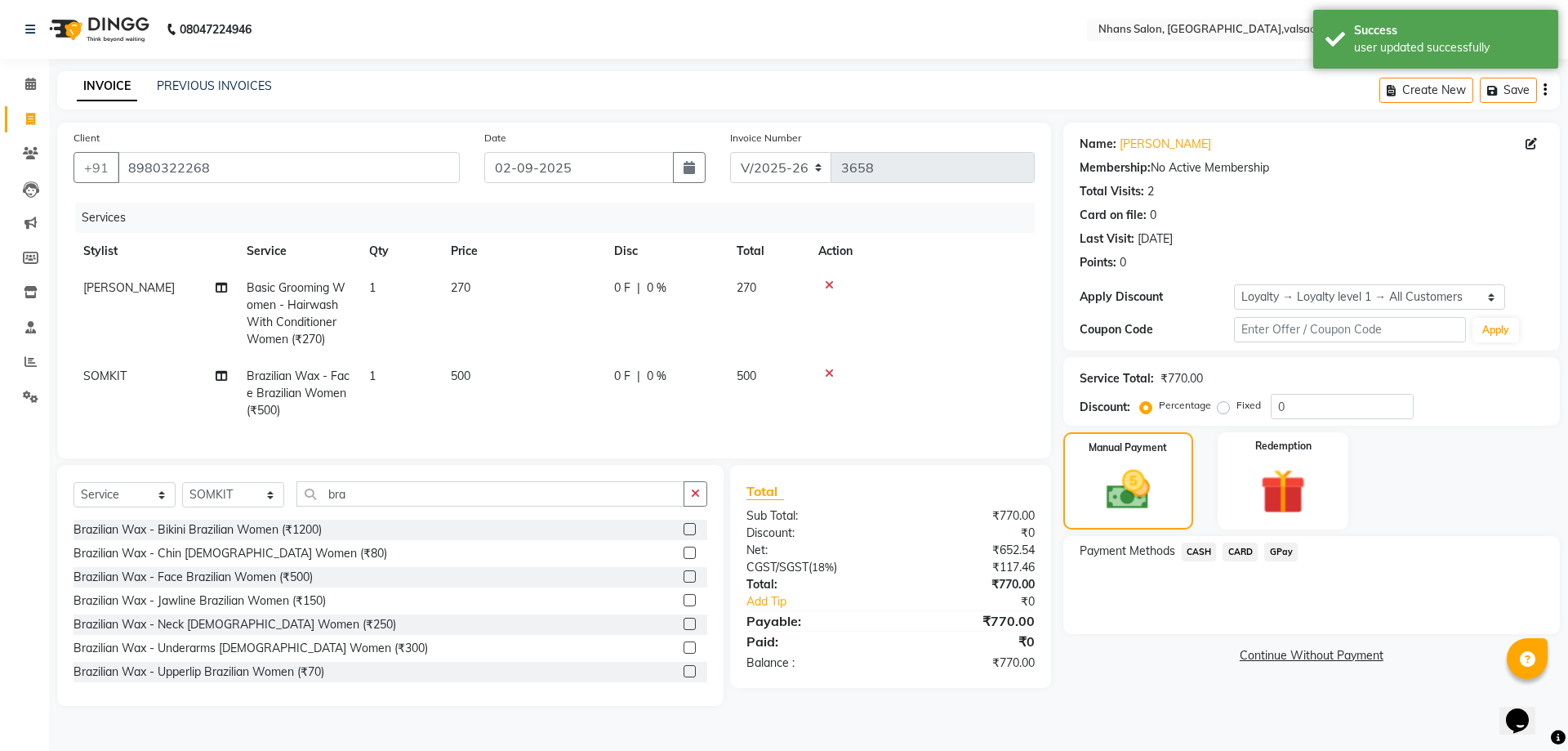
click at [1248, 551] on span "CARD" at bounding box center [1240, 551] width 35 height 19
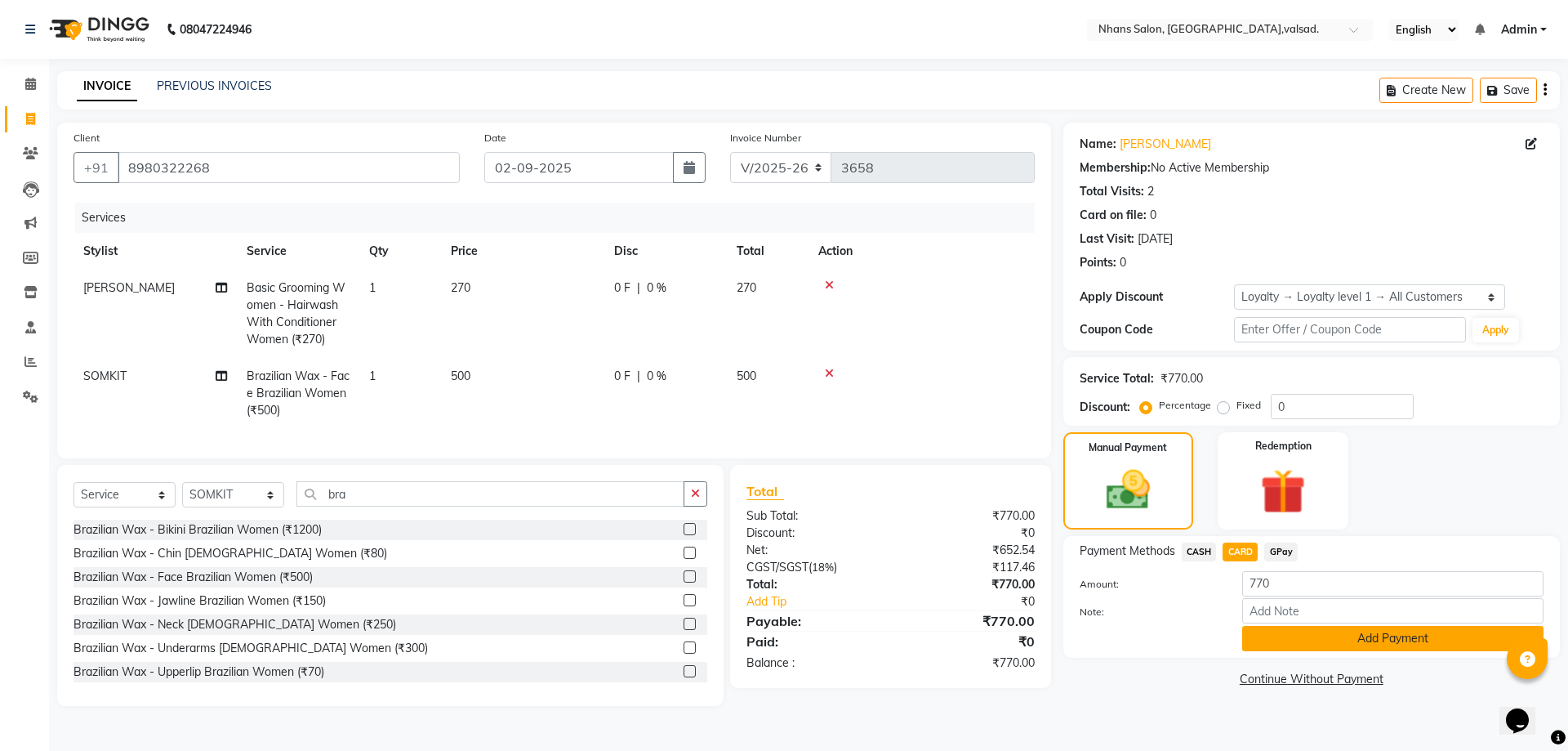
click at [1320, 626] on button "Add Payment" at bounding box center [1392, 638] width 301 height 26
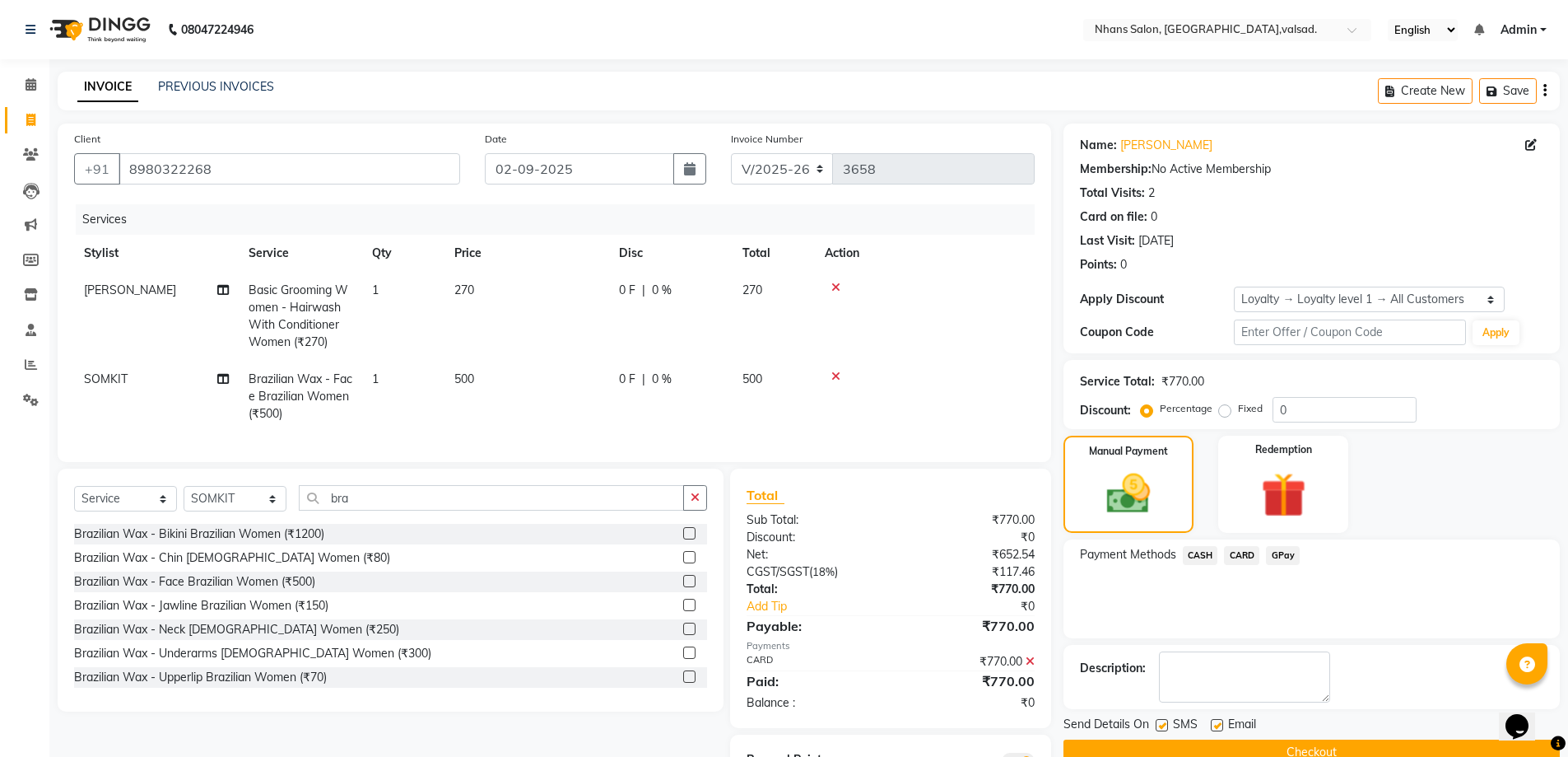
click at [1288, 744] on button "Checkout" at bounding box center [1312, 752] width 497 height 26
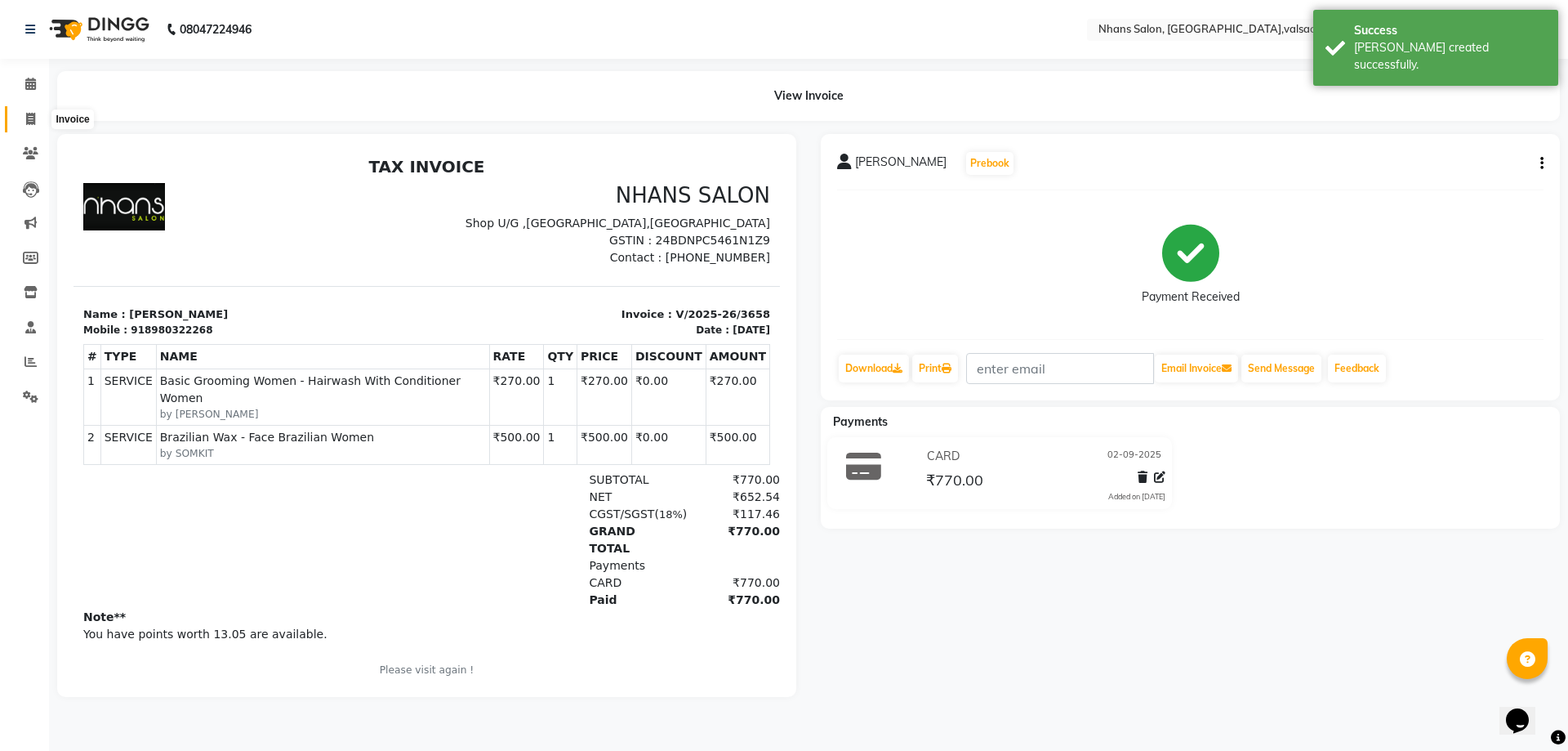
click at [27, 125] on span at bounding box center [30, 119] width 28 height 19
select select "service"
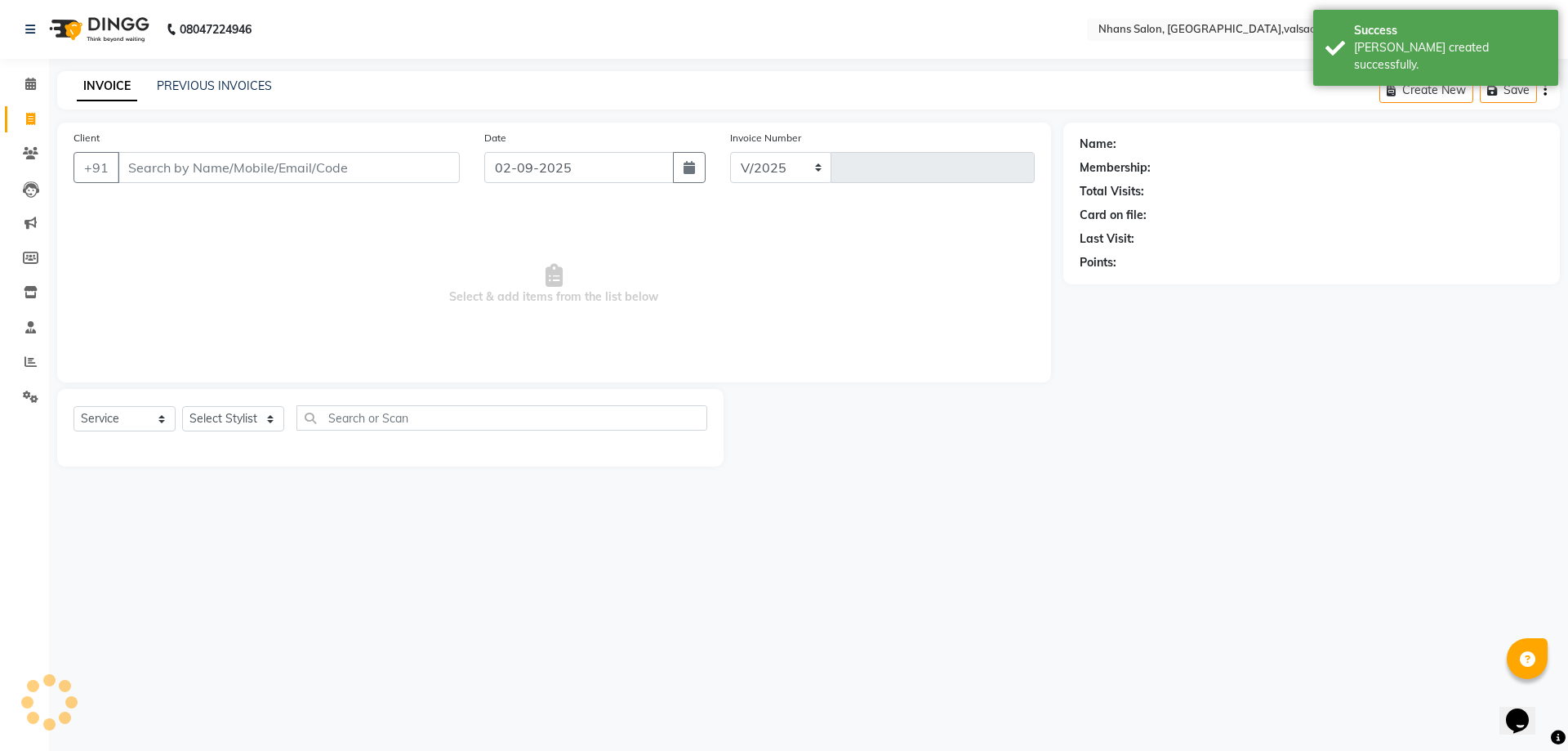
select select "3706"
type input "3659"
